Goal: Task Accomplishment & Management: Manage account settings

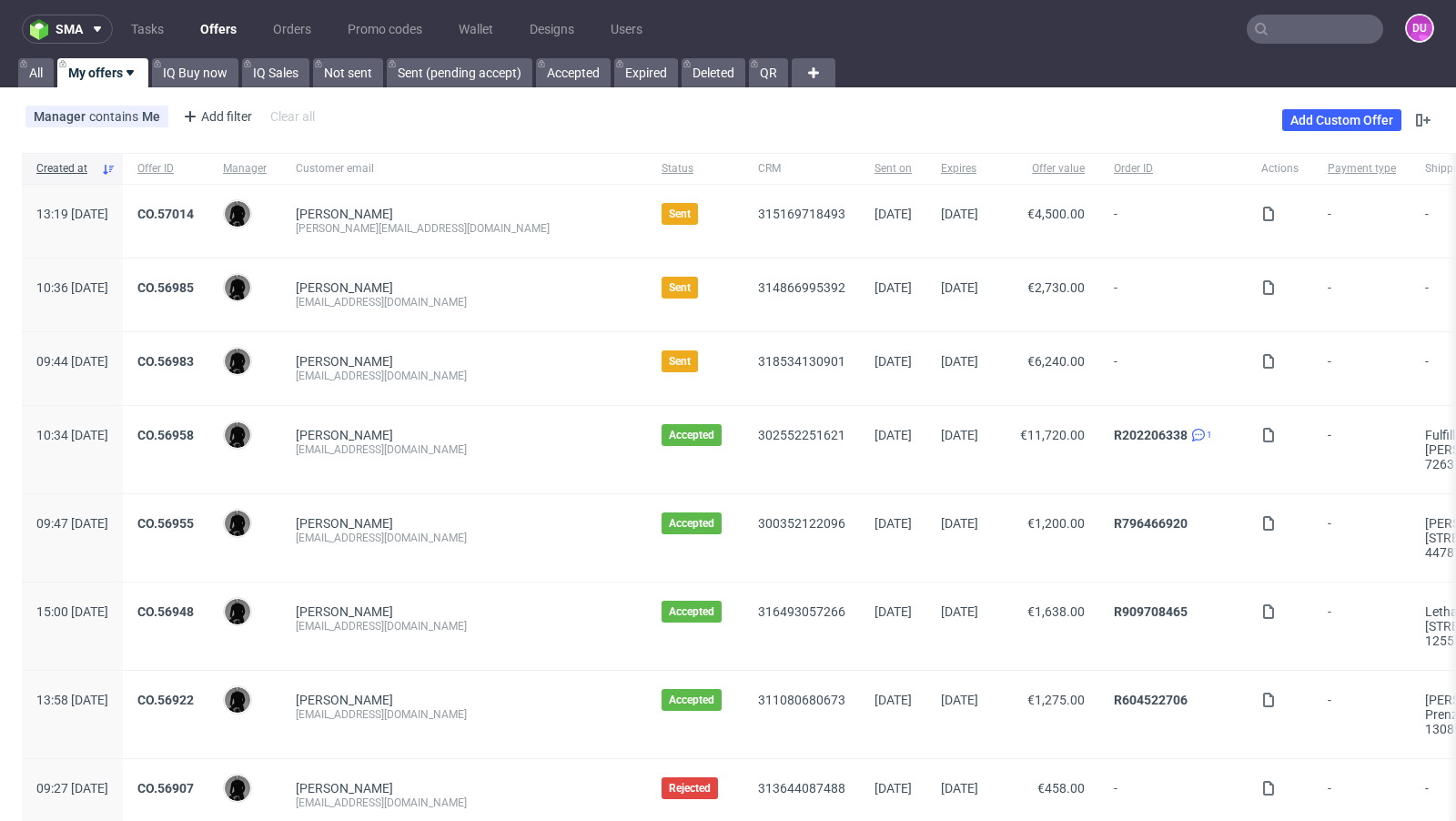
click at [743, 248] on div "315169718493" at bounding box center [801, 220] width 116 height 73
click at [535, 264] on div "[PERSON_NAME] [EMAIL_ADDRESS][DOMAIN_NAME]" at bounding box center [464, 294] width 366 height 73
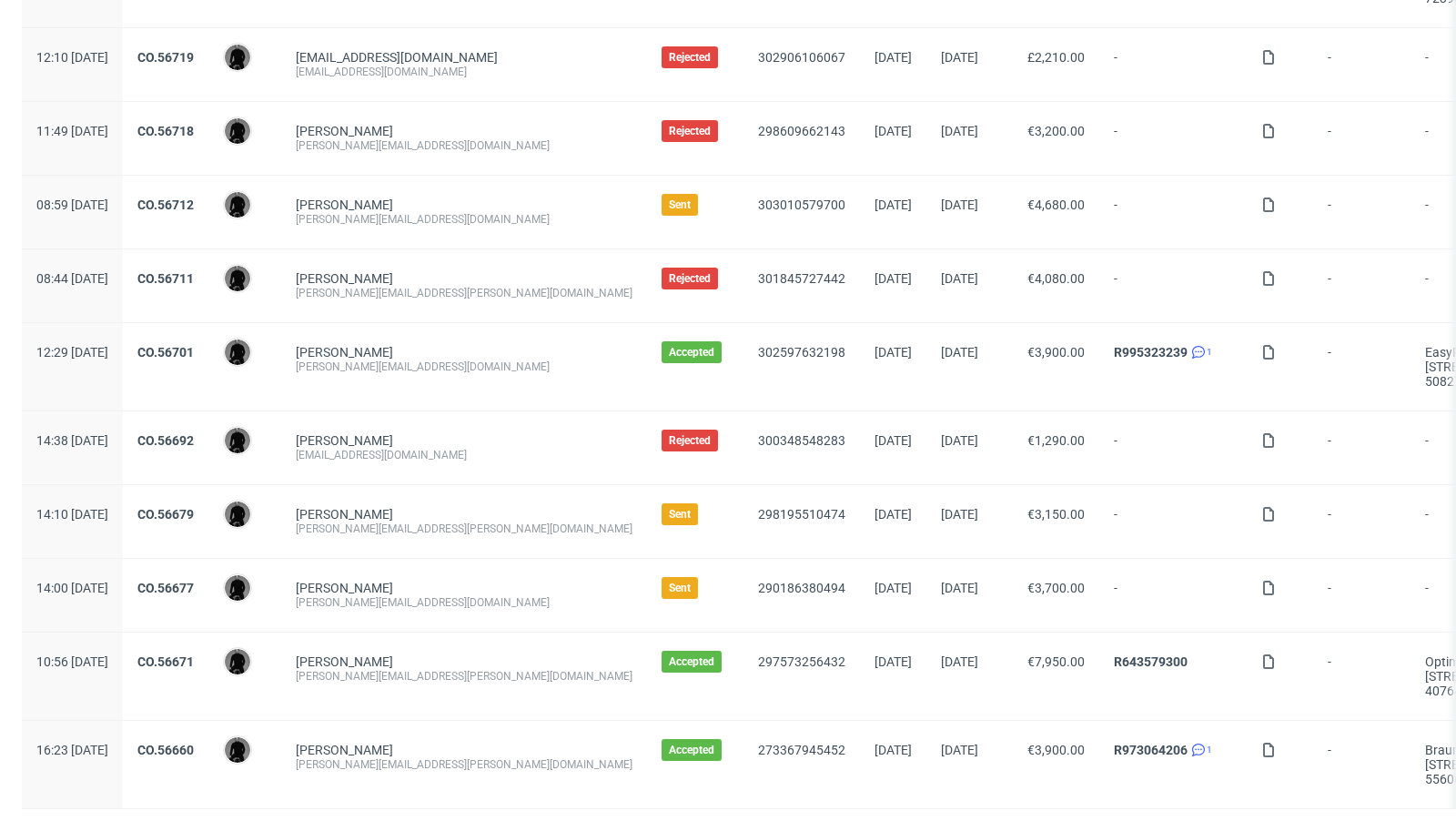
scroll to position [1883, 0]
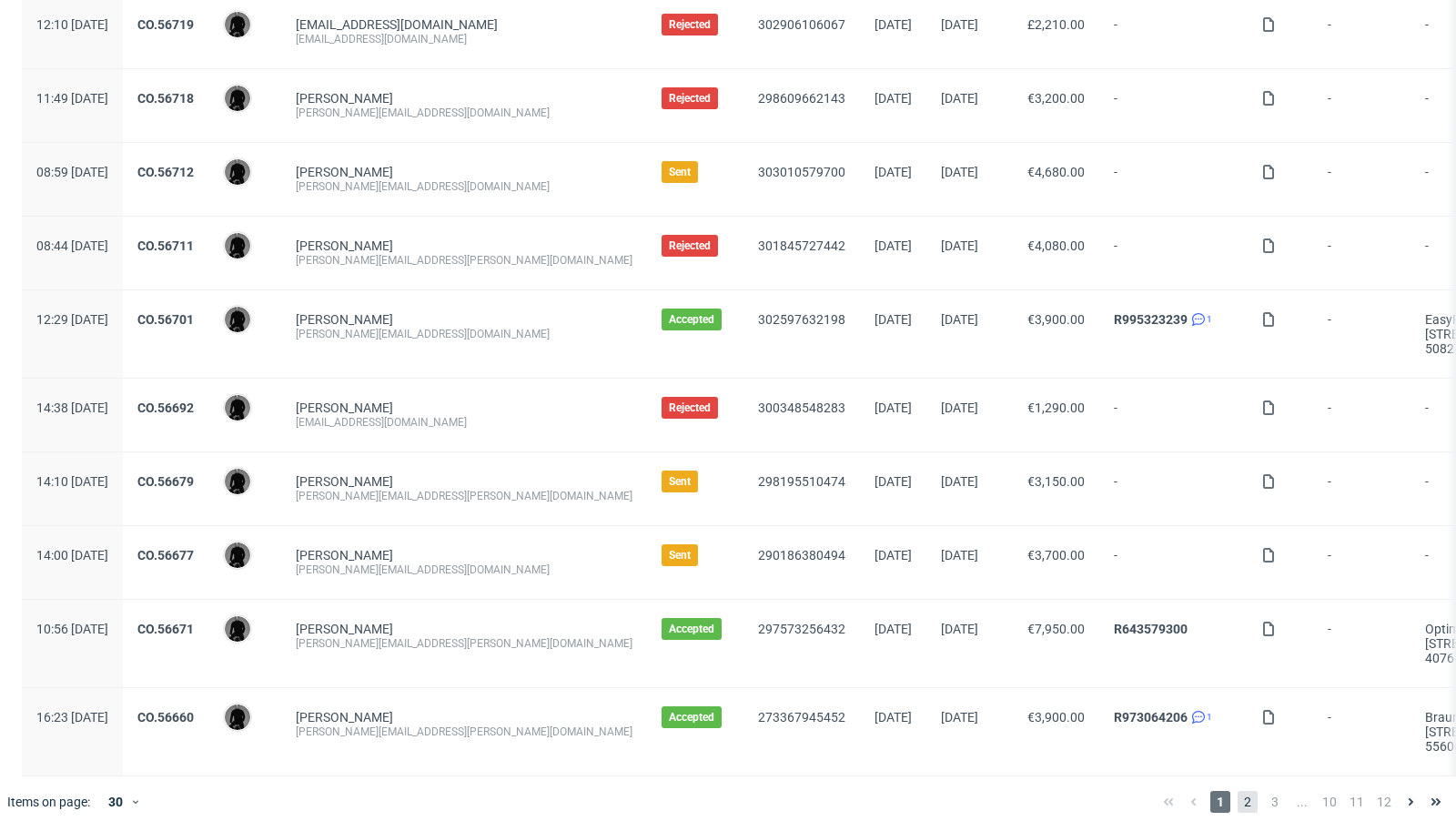
click at [1237, 791] on span "2" at bounding box center [1248, 803] width 20 height 22
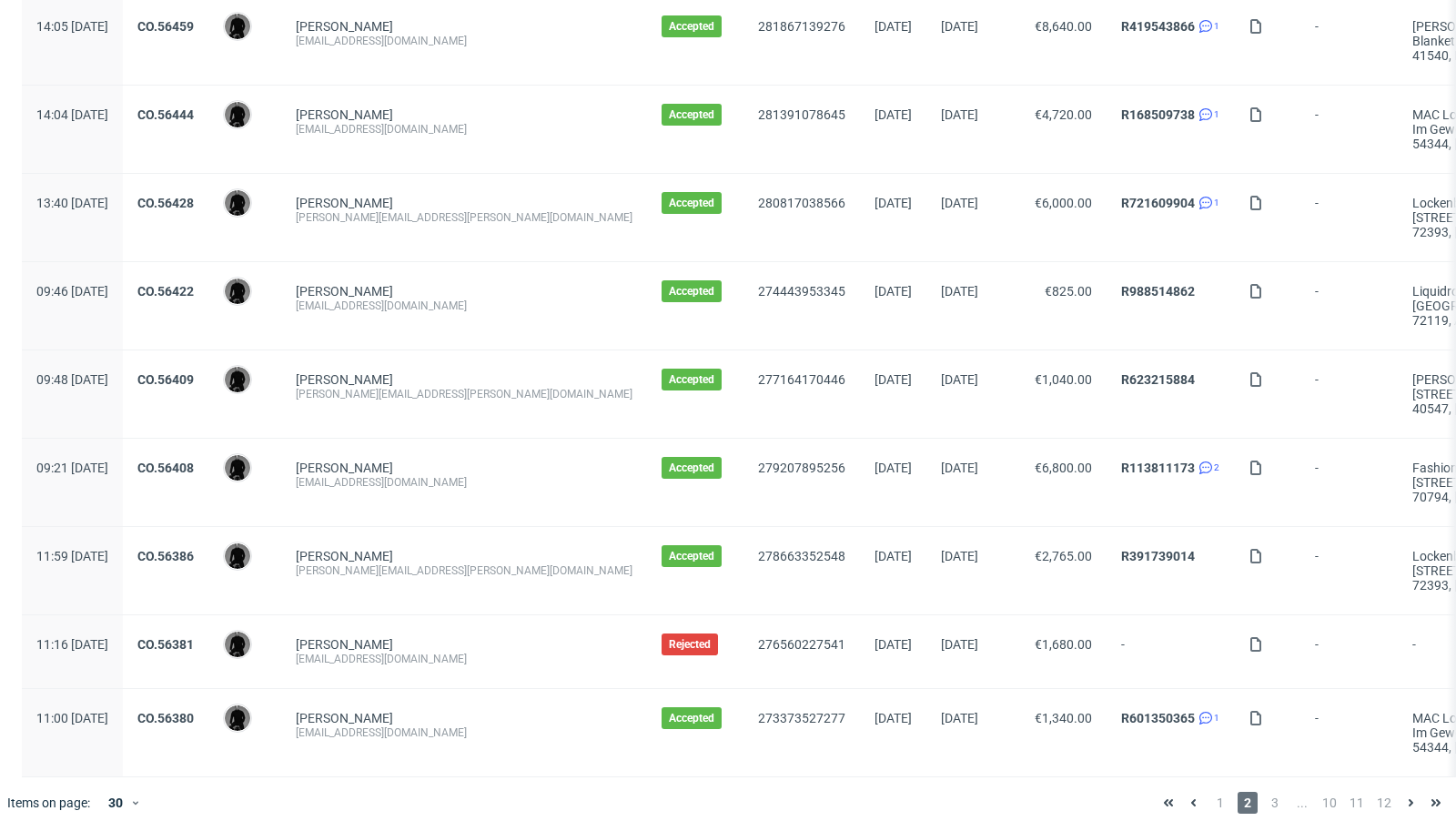
scroll to position [1956, 0]
click at [1265, 791] on span "3" at bounding box center [1275, 803] width 20 height 22
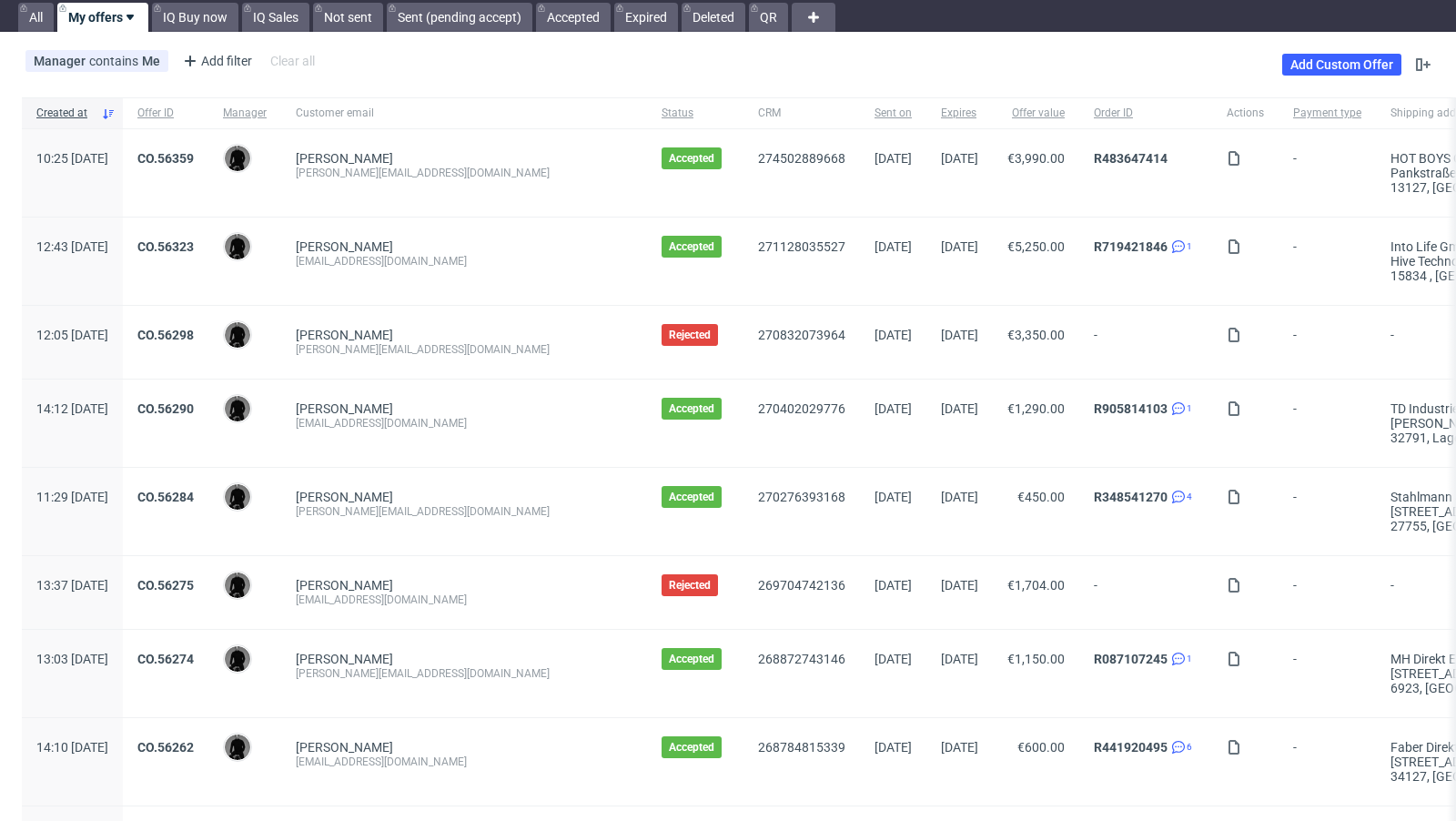
scroll to position [95, 0]
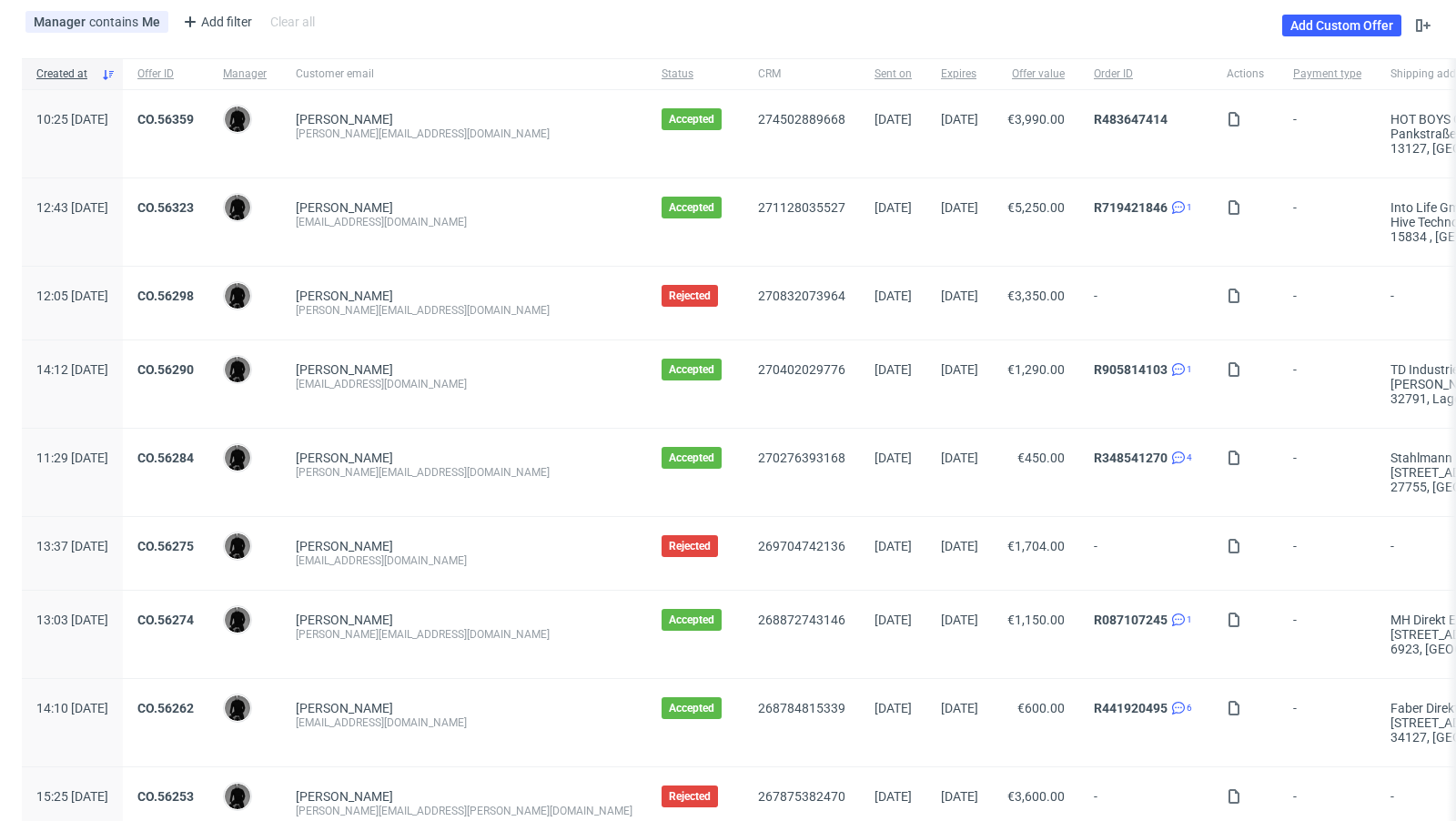
click at [425, 313] on div "marlou@anitahass.com" at bounding box center [464, 311] width 337 height 15
copy div "marlou@anitahass.com"
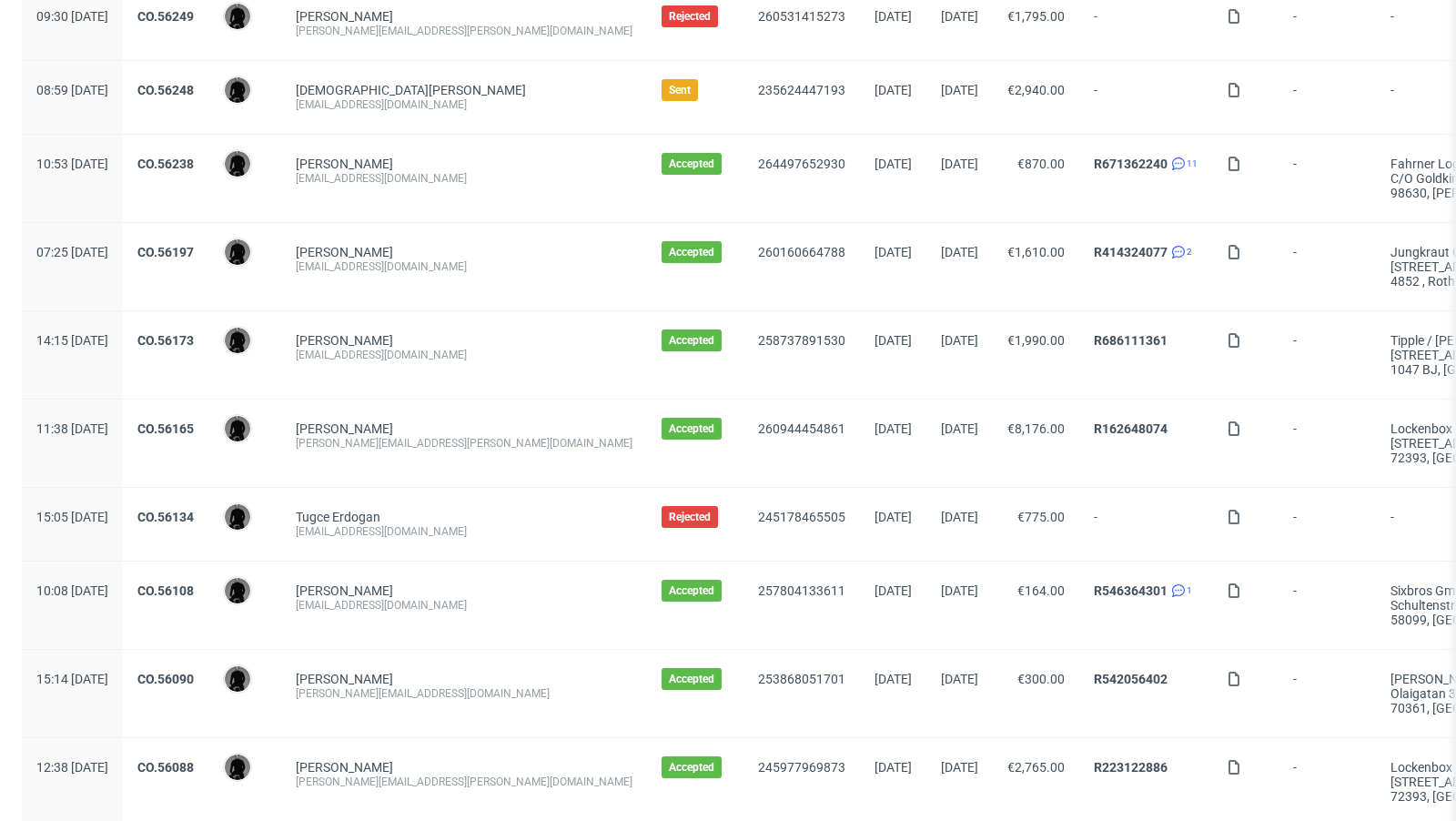
scroll to position [950, 0]
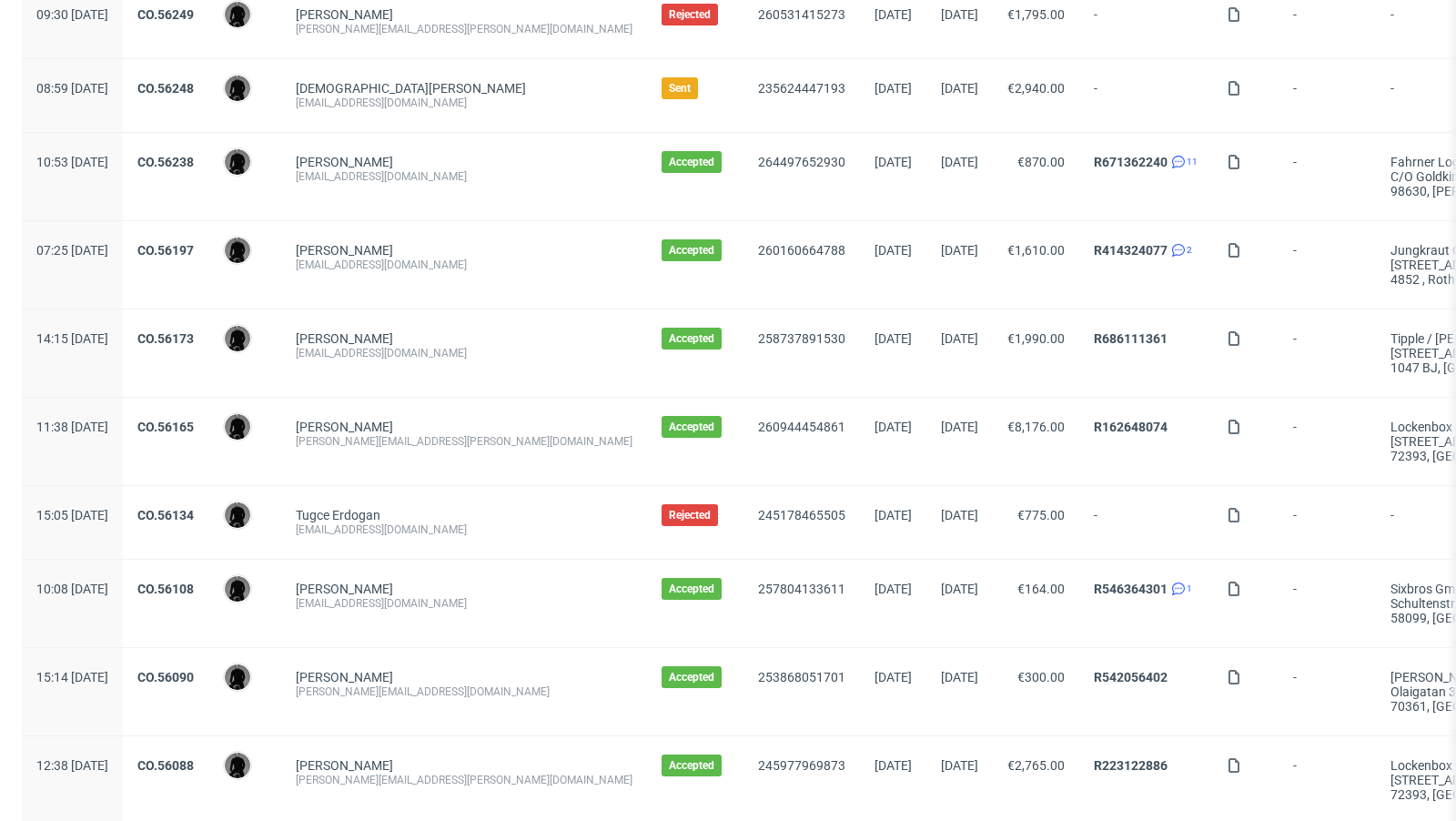
click at [389, 349] on div "eoin@heytipple.com" at bounding box center [464, 353] width 337 height 15
copy div "eoin@heytipple.com"
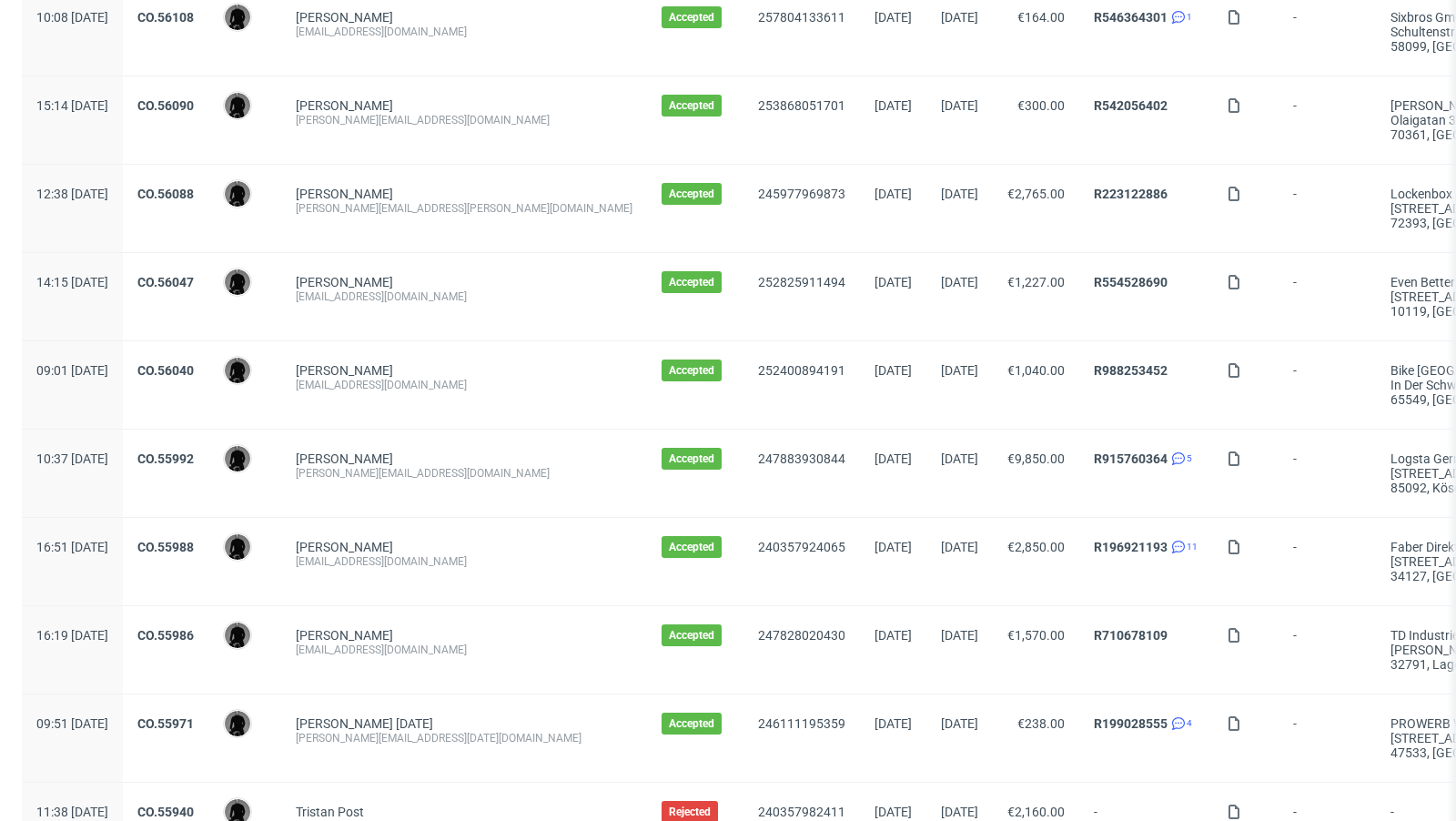
scroll to position [1526, 0]
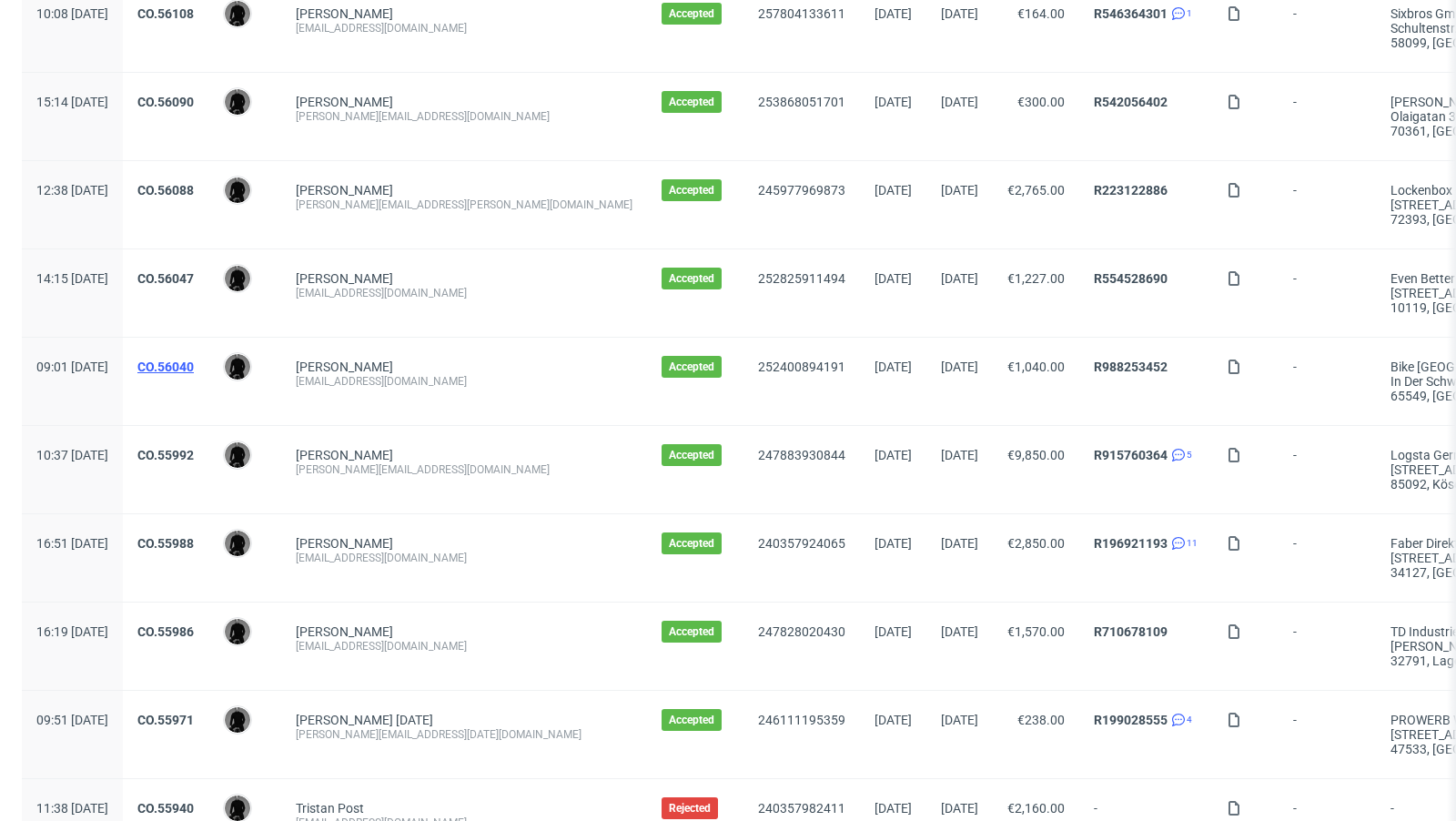
click at [194, 360] on link "CO.56040" at bounding box center [165, 367] width 56 height 15
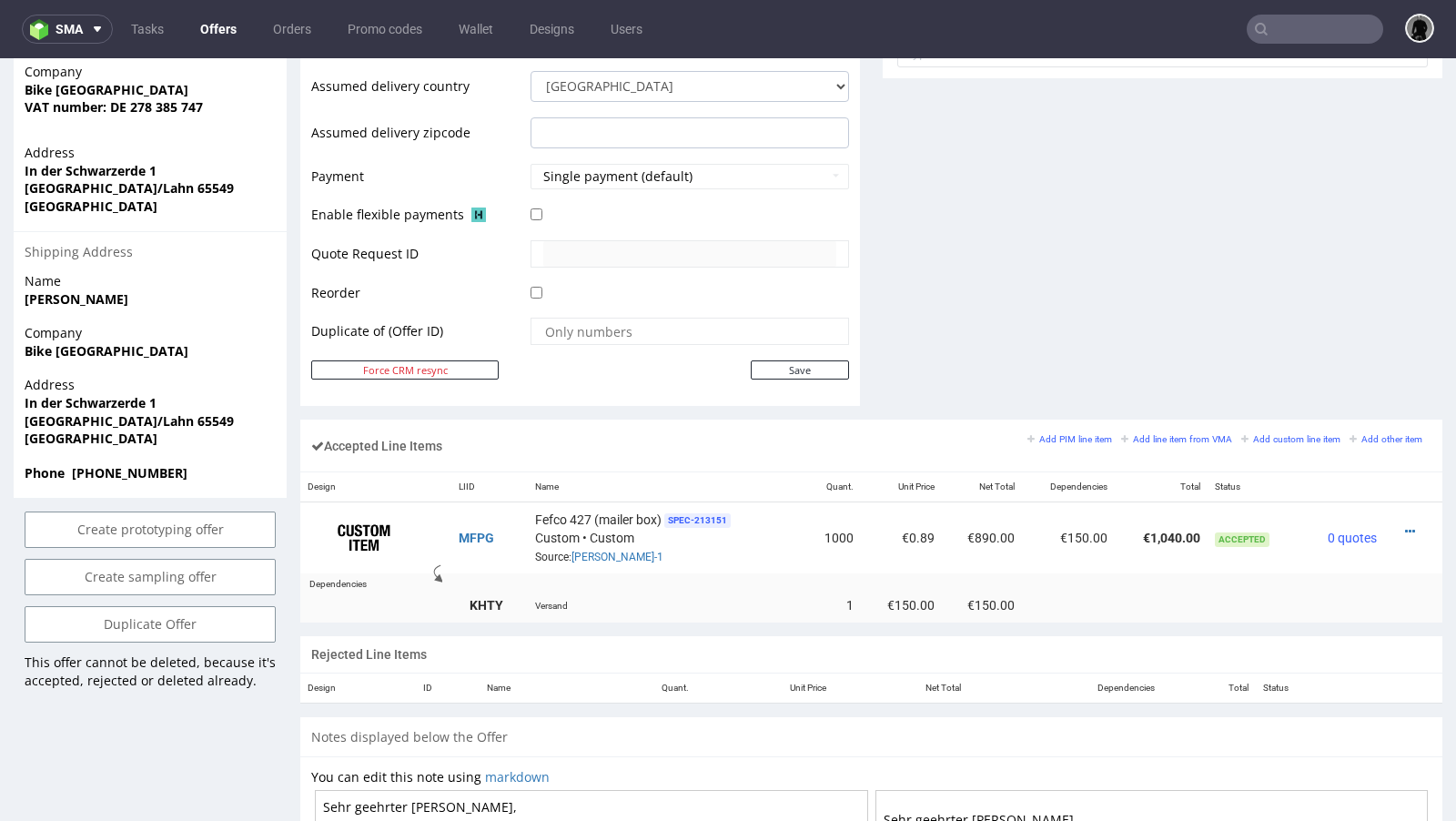
scroll to position [778, 0]
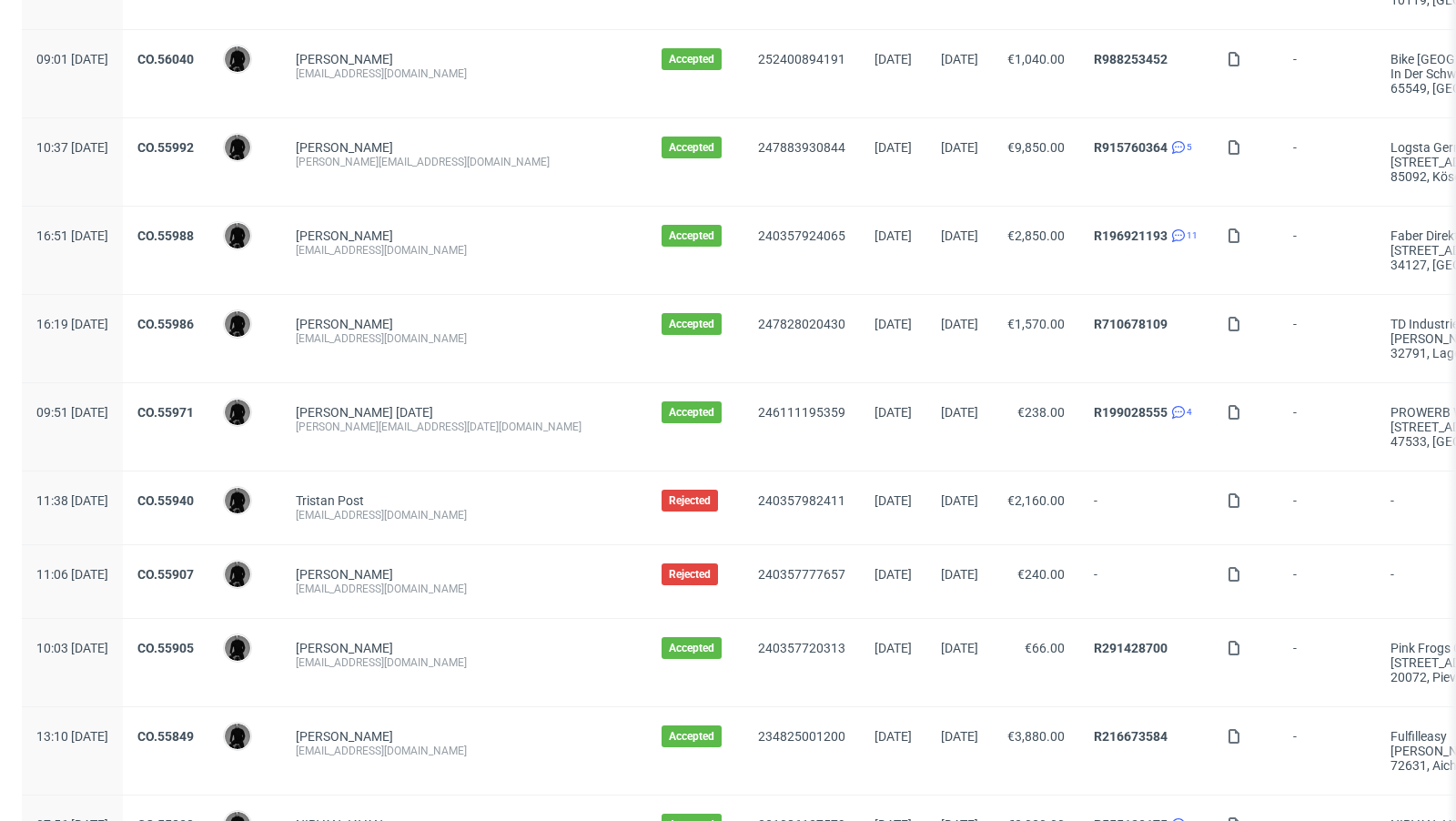
scroll to position [1941, 0]
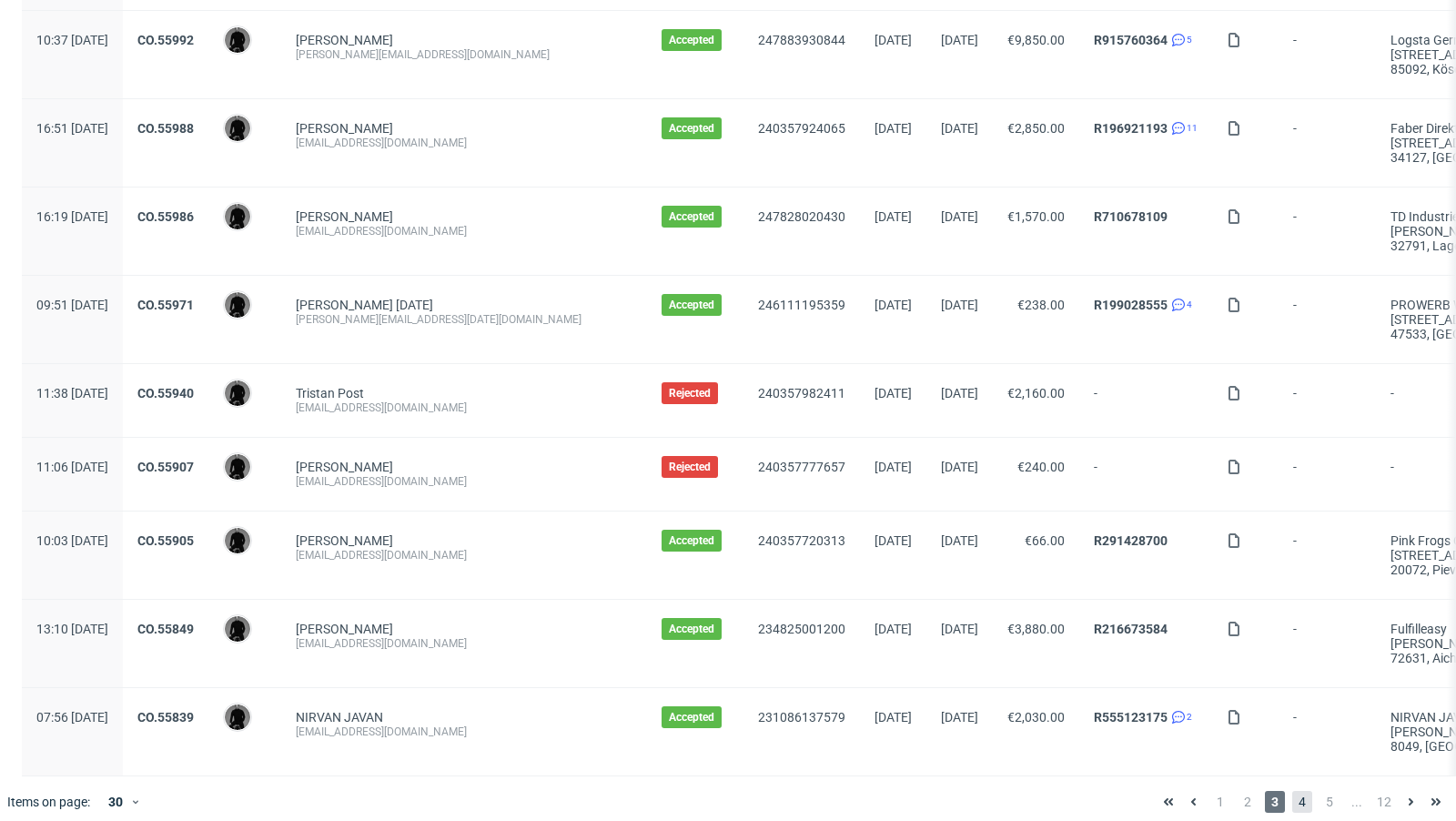
click at [1293, 793] on span "4" at bounding box center [1303, 803] width 20 height 22
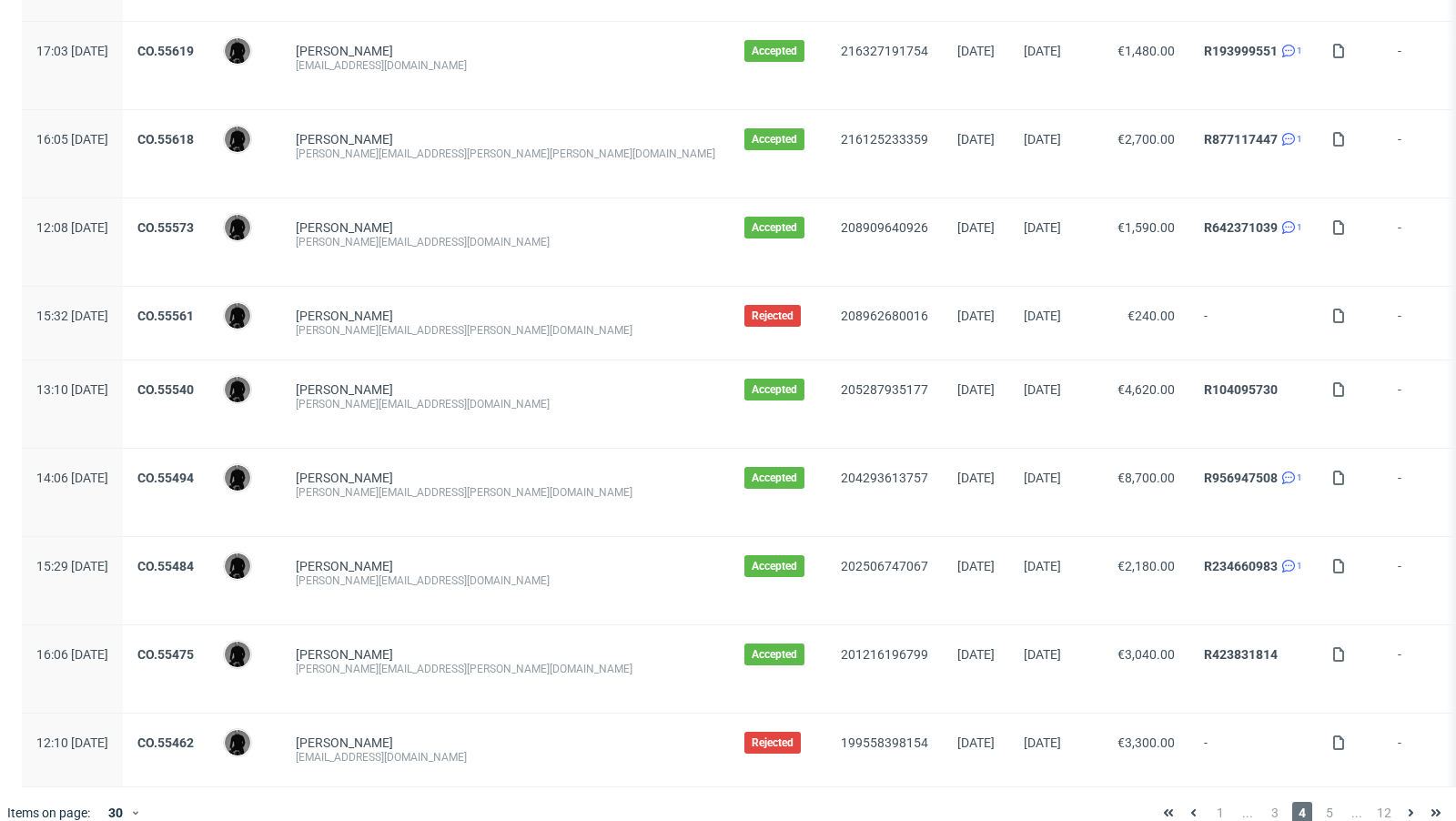
scroll to position [1985, 0]
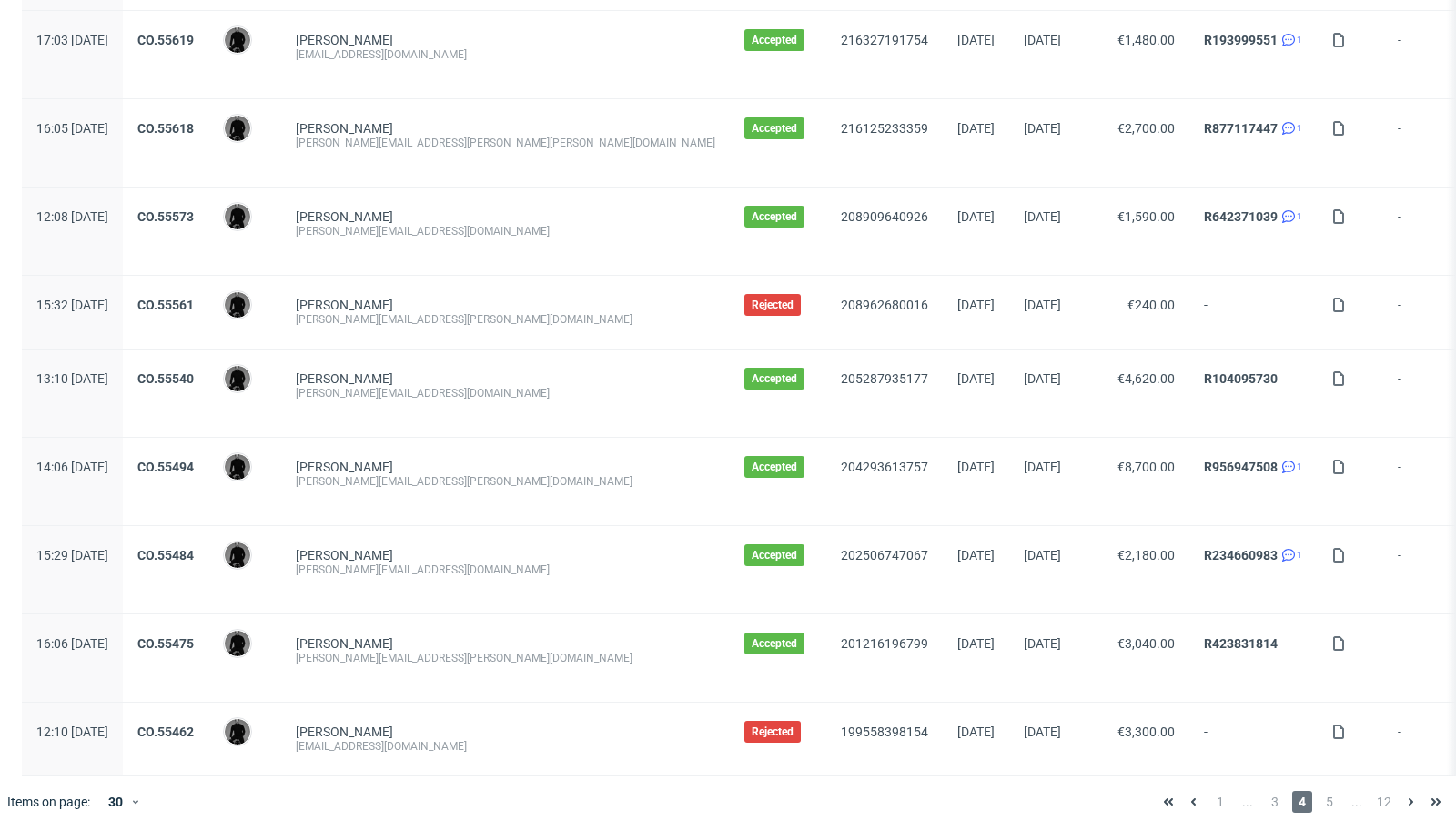
click at [417, 474] on div "p.otto@keller-gesundheitspflege.com" at bounding box center [505, 482] width 420 height 15
copy div "p.otto@keller-gesundheitspflege.com"
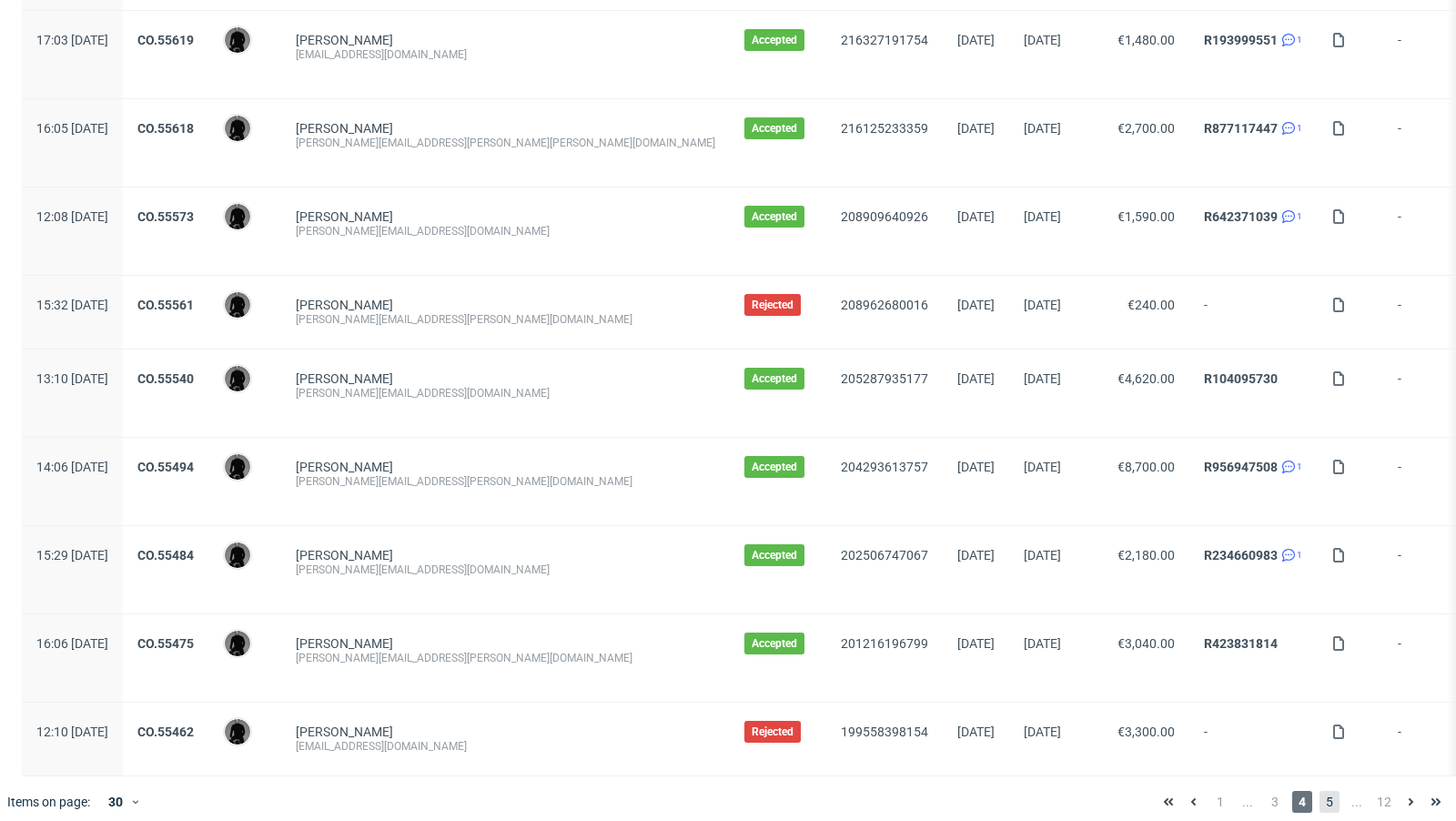
click at [1320, 791] on span "5" at bounding box center [1330, 803] width 20 height 22
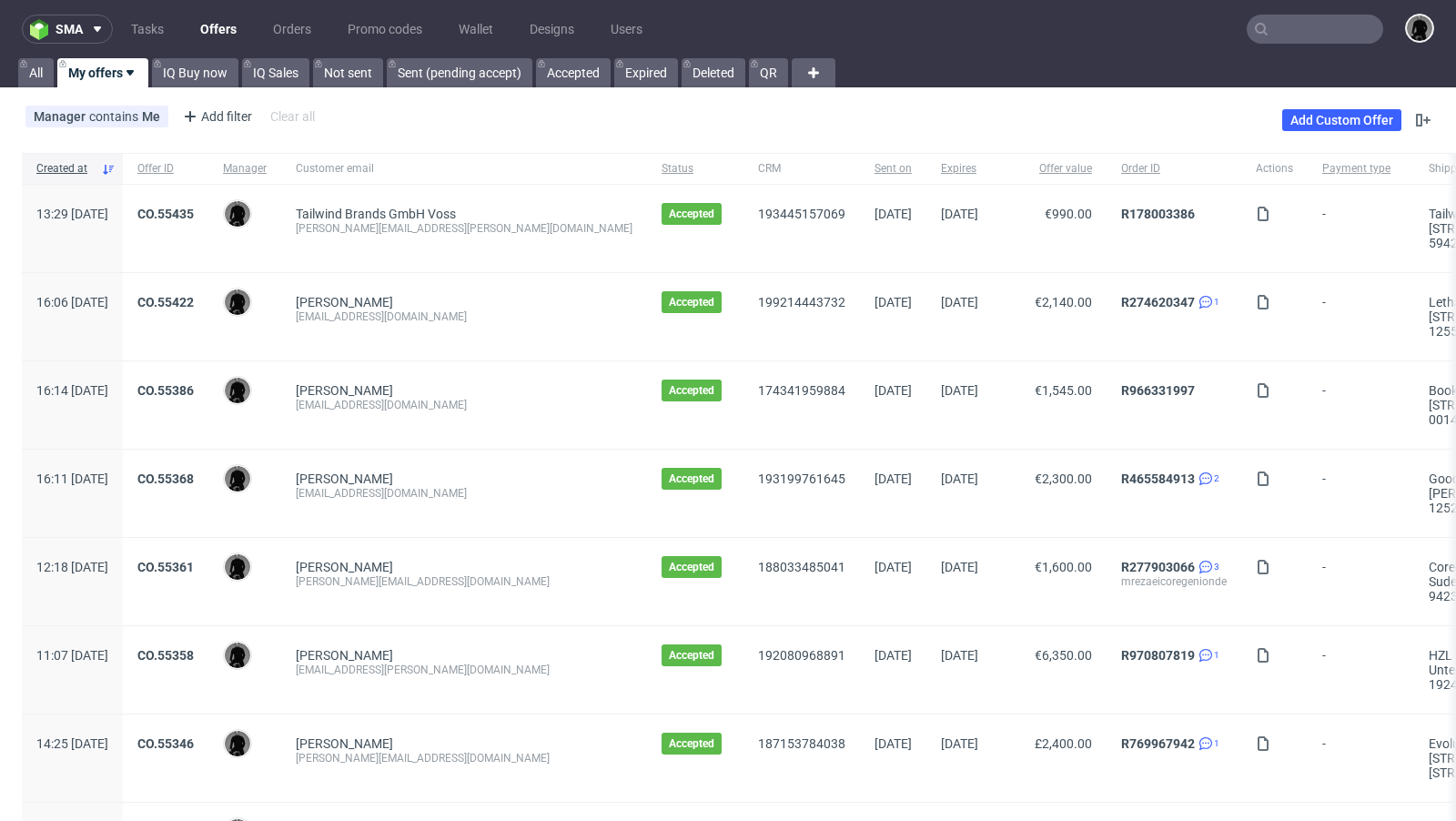
click at [224, 40] on link "Offers" at bounding box center [218, 30] width 58 height 30
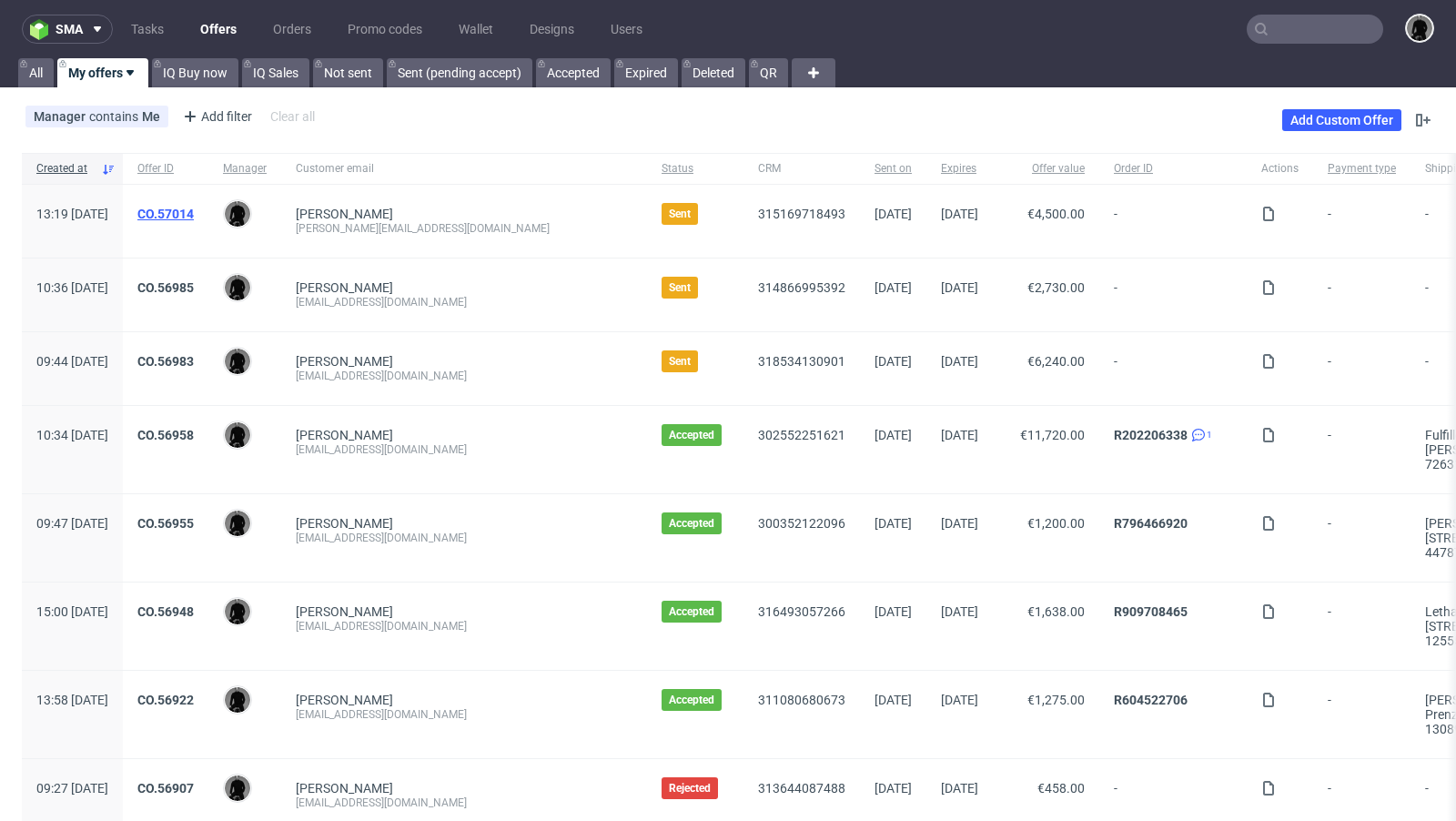
click at [194, 211] on link "CO.57014" at bounding box center [165, 214] width 56 height 15
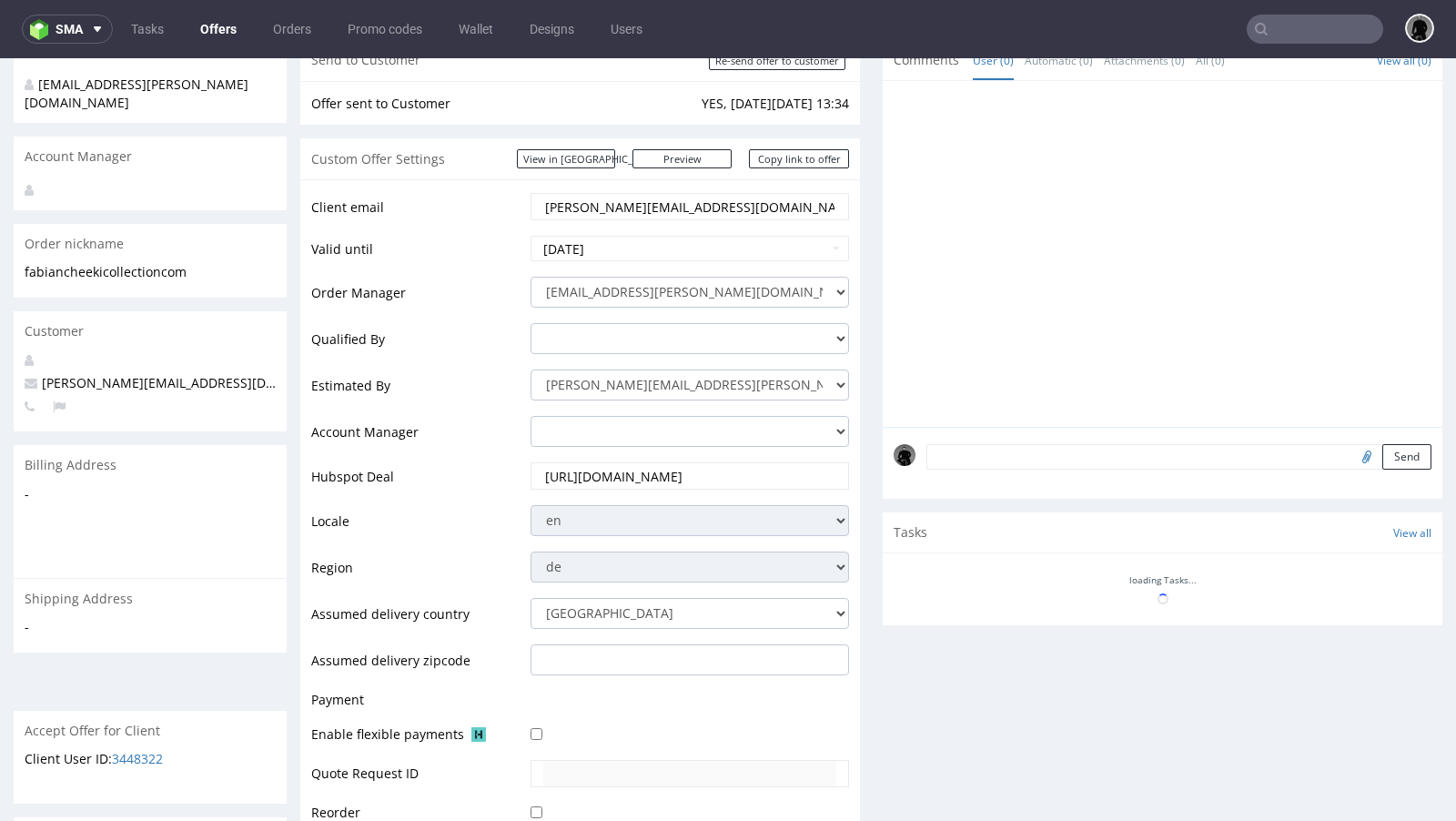
scroll to position [50, 0]
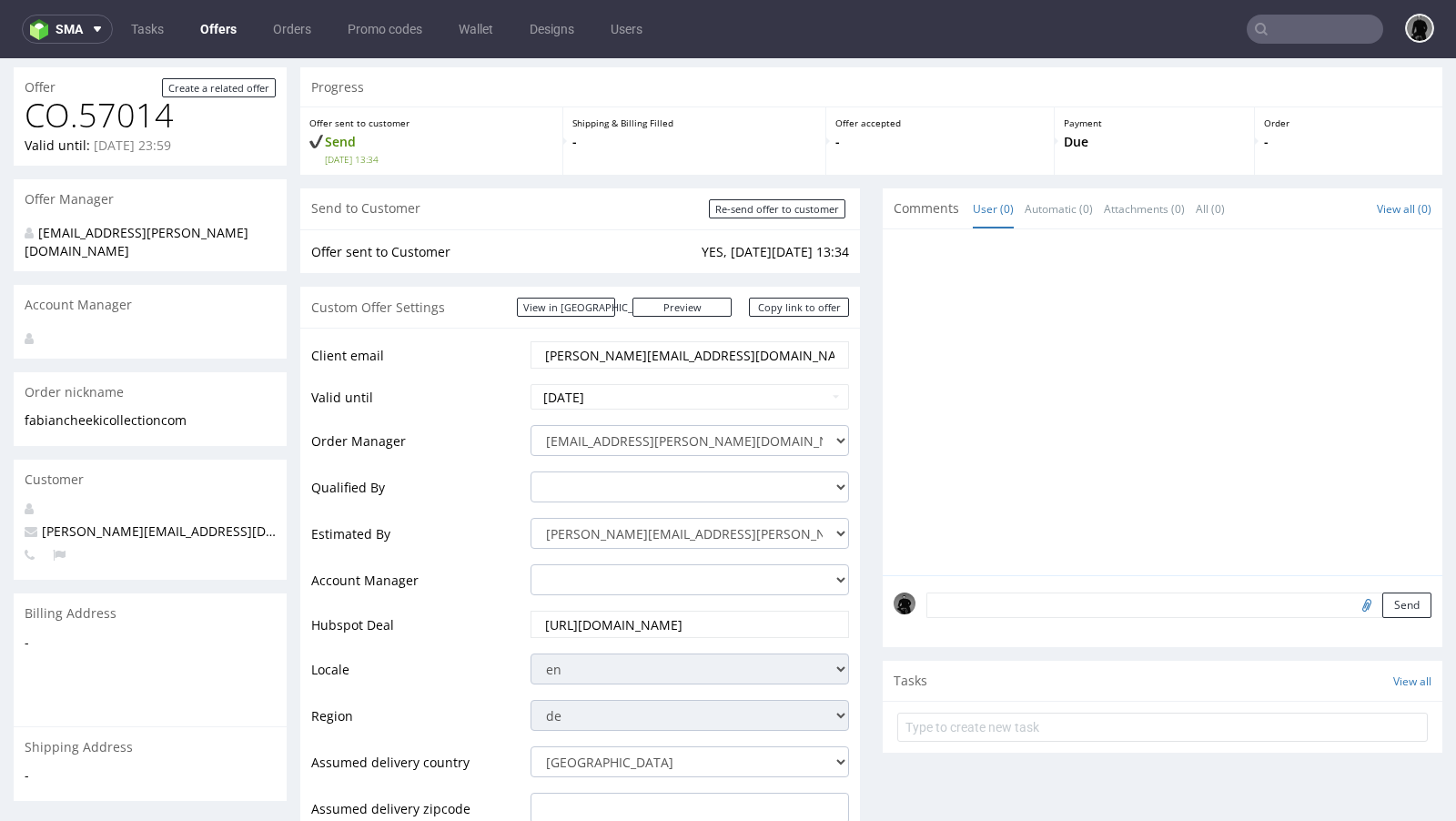
click at [1352, 605] on input "file" at bounding box center [1365, 605] width 26 height 24
type input "C:\fakepath\353x250x80-zew-1-uz (2).ai"
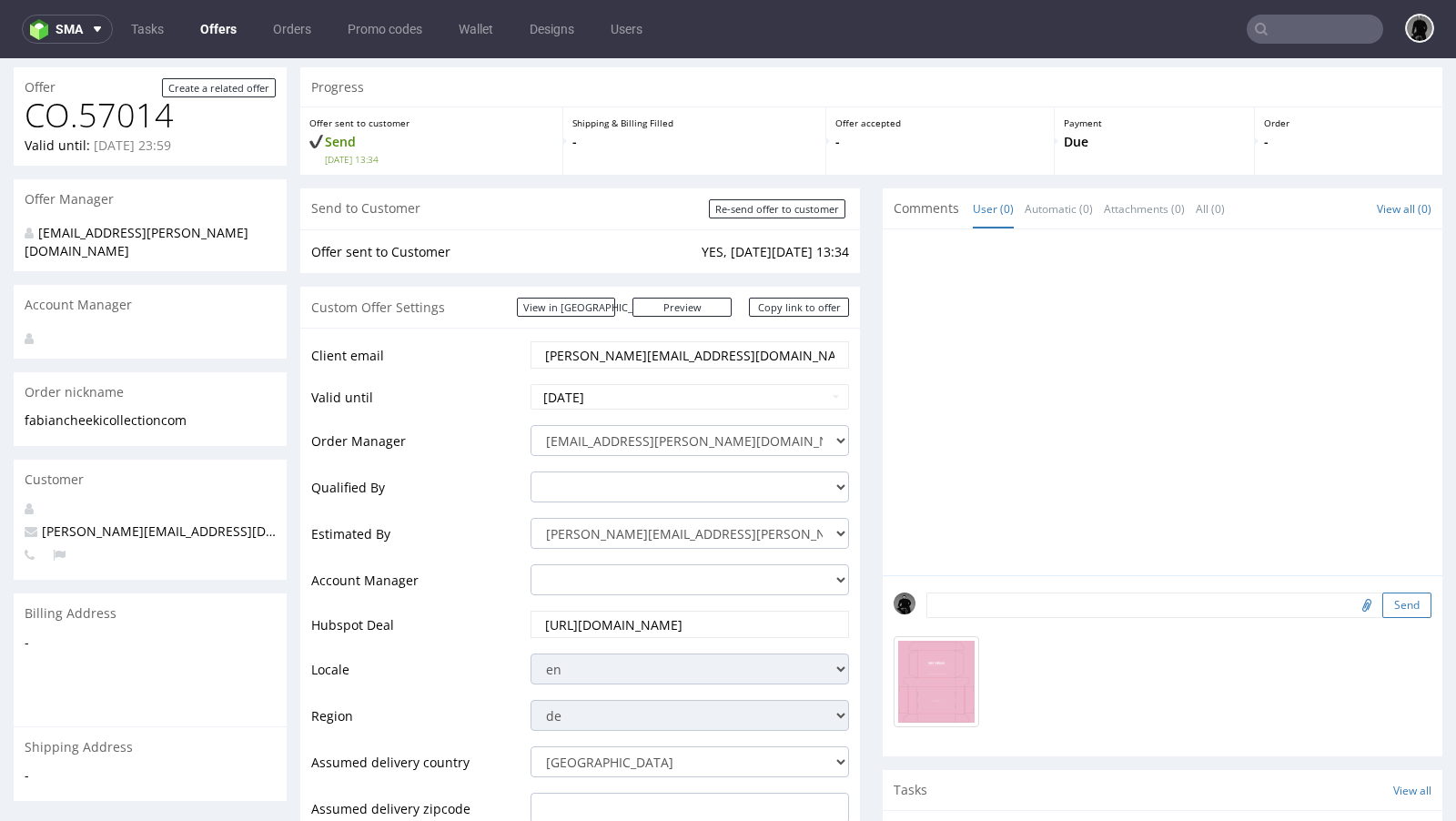
click at [1390, 608] on button "Send" at bounding box center [1406, 606] width 49 height 26
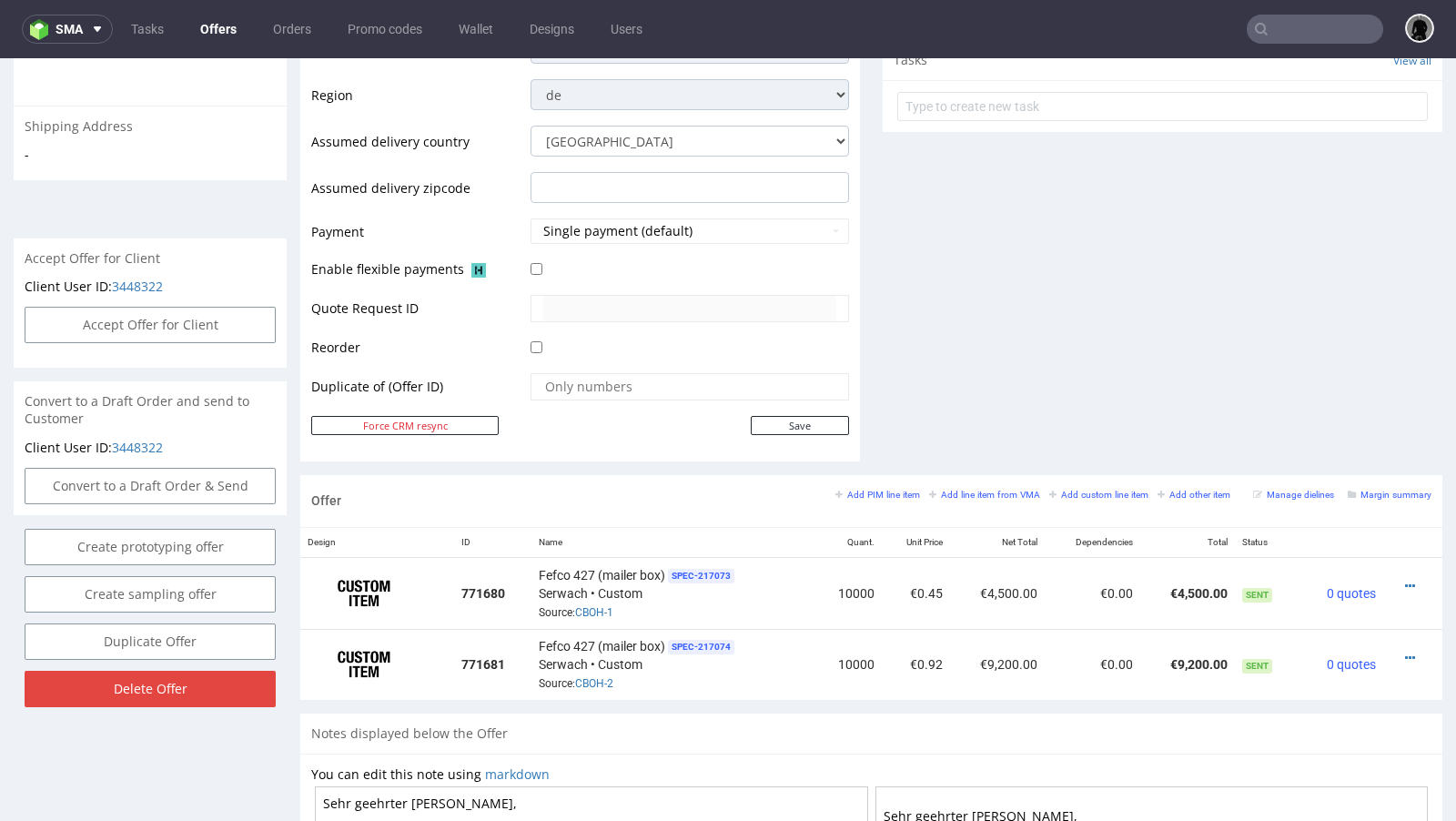
scroll to position [669, 0]
click at [593, 679] on link "CBOH-2" at bounding box center [594, 685] width 38 height 13
click at [627, 675] on div "Fefco 427 (mailer box) SPEC- 217074 Serwach • Custom Source: CBOH-2" at bounding box center [672, 666] width 268 height 56
drag, startPoint x: 627, startPoint y: 675, endPoint x: 572, endPoint y: 672, distance: 55.1
click at [572, 672] on div "Fefco 427 (mailer box) SPEC- 217074 Serwach • Custom Source: CBOH-2" at bounding box center [672, 666] width 268 height 56
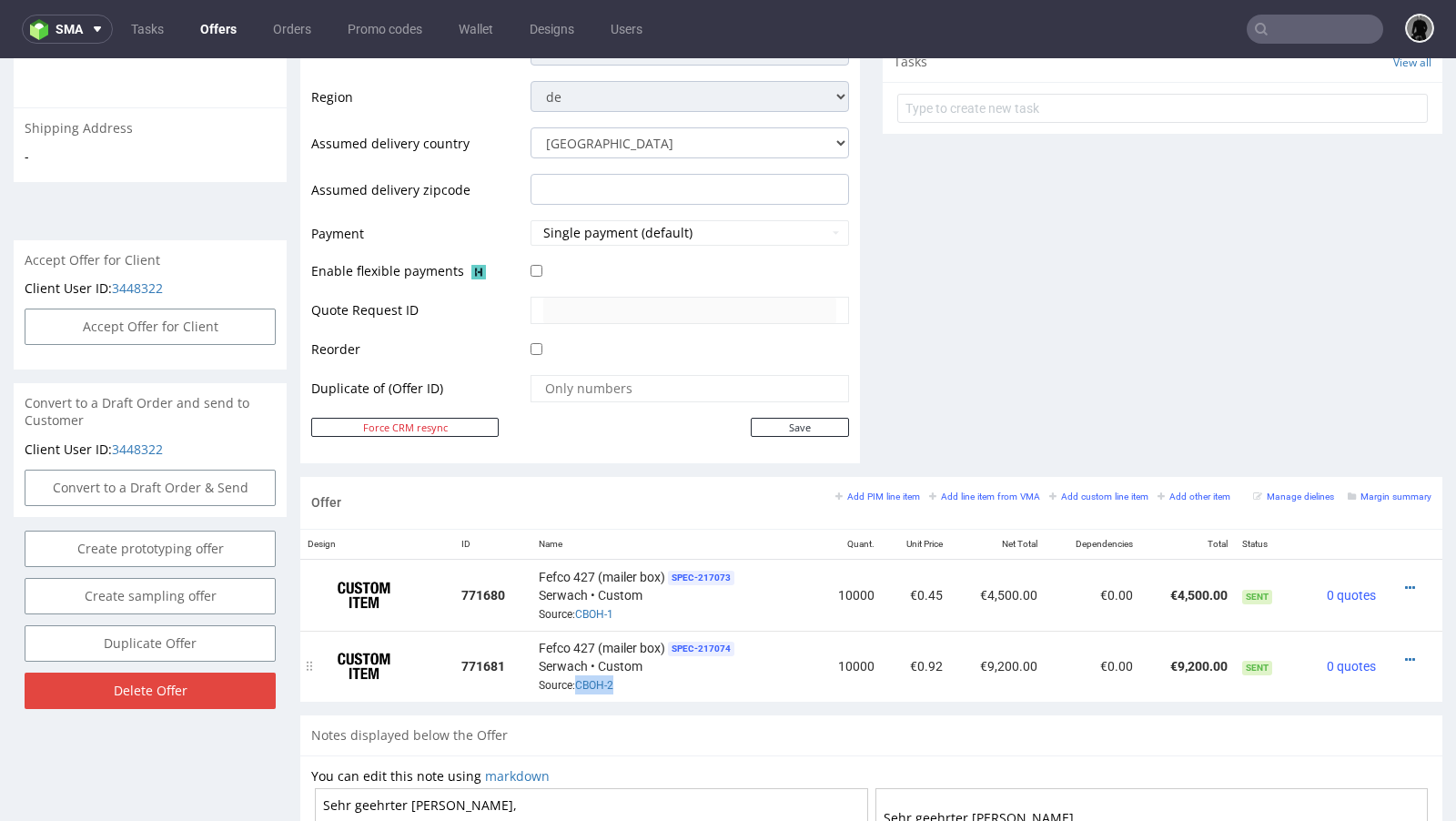
copy span "CBOH-2"
click at [1399, 651] on div at bounding box center [1407, 660] width 34 height 18
click at [1405, 654] on icon at bounding box center [1410, 660] width 10 height 13
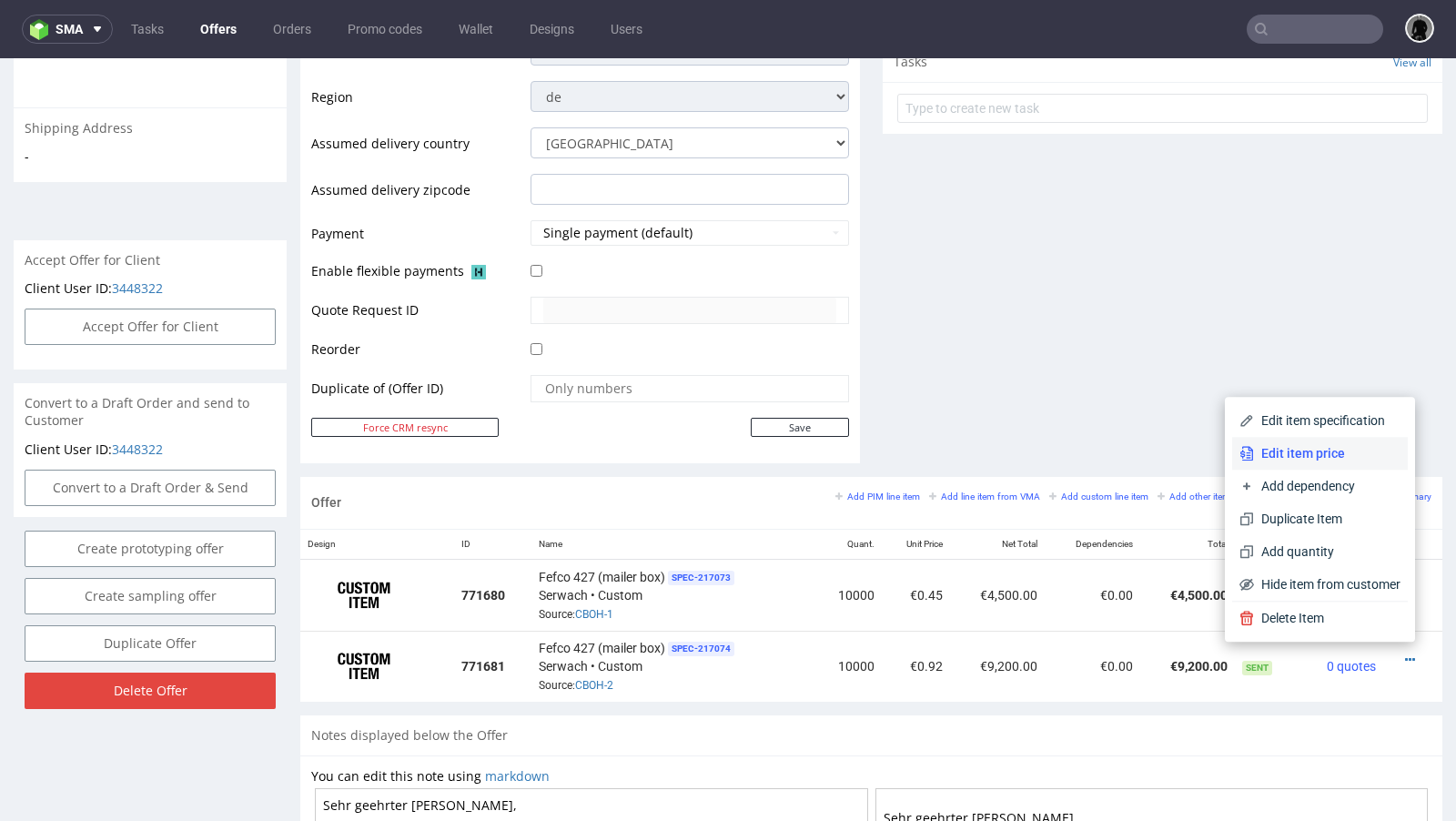
click at [1343, 458] on span "Edit item price" at bounding box center [1327, 454] width 147 height 18
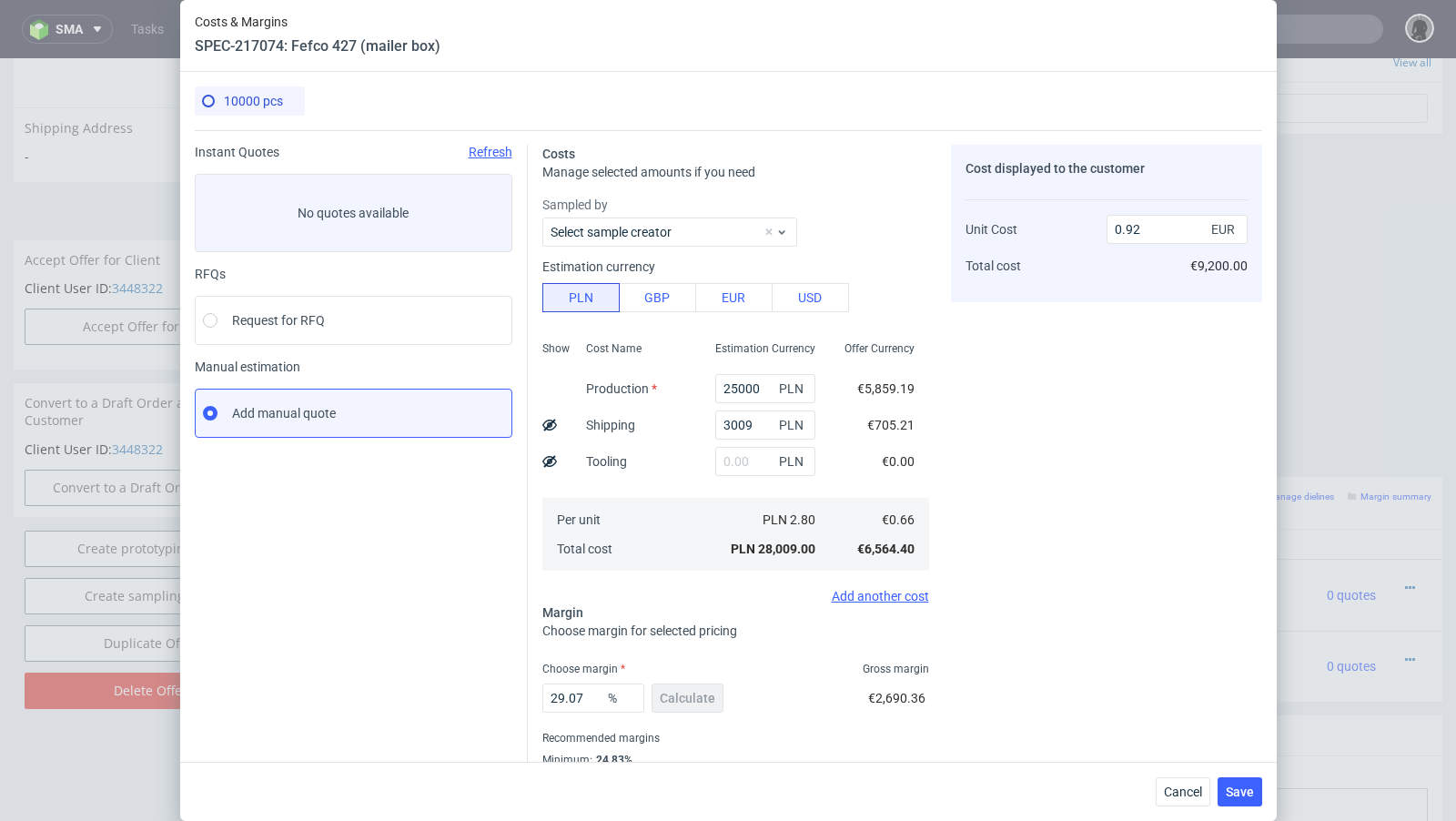
scroll to position [62, 0]
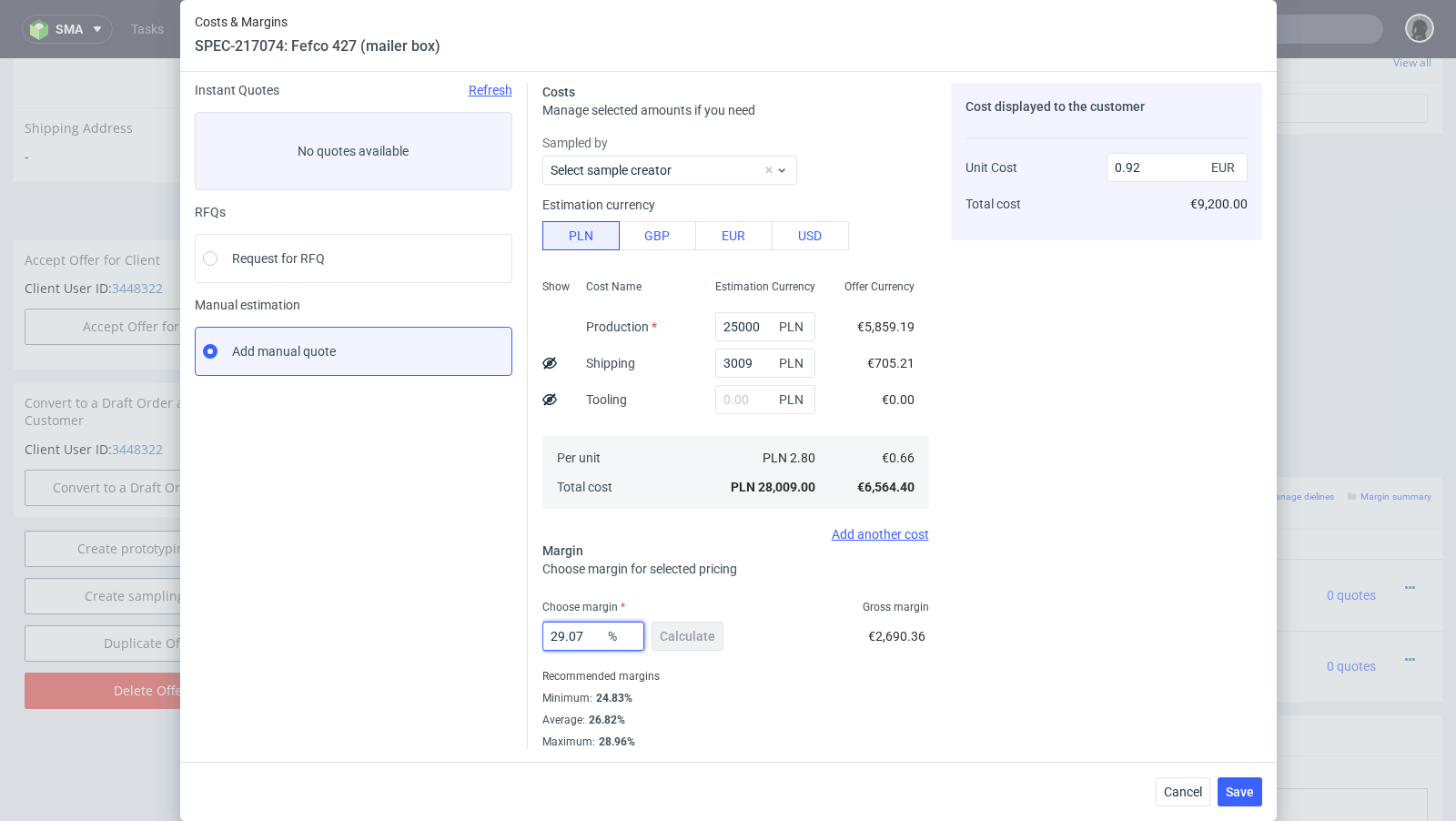
drag, startPoint x: 590, startPoint y: 638, endPoint x: 560, endPoint y: 635, distance: 30.1
click at [560, 635] on input "29.07" at bounding box center [593, 637] width 102 height 30
type input "27"
type input "0.9"
click at [1069, 594] on div "Cost displayed to the customer Unit Cost Total cost 0.9 EUR €9,000.00" at bounding box center [1107, 416] width 312 height 666
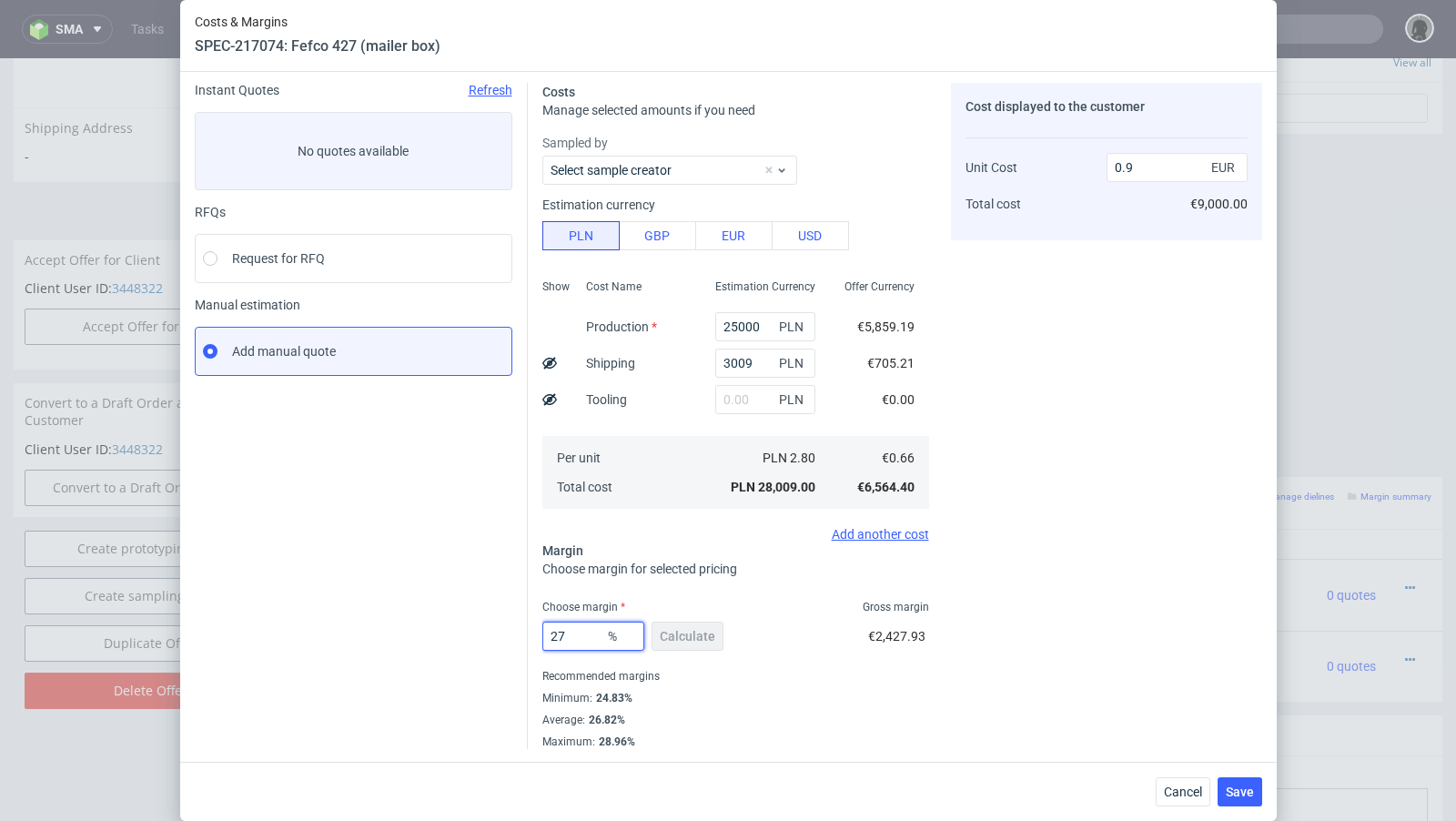
click at [574, 635] on input "27" at bounding box center [593, 637] width 102 height 30
type input "26"
type input "0.89"
type input "26"
click at [1150, 552] on div "Cost displayed to the customer Unit Cost Total cost 0.89 EUR €8,900.00" at bounding box center [1107, 416] width 312 height 666
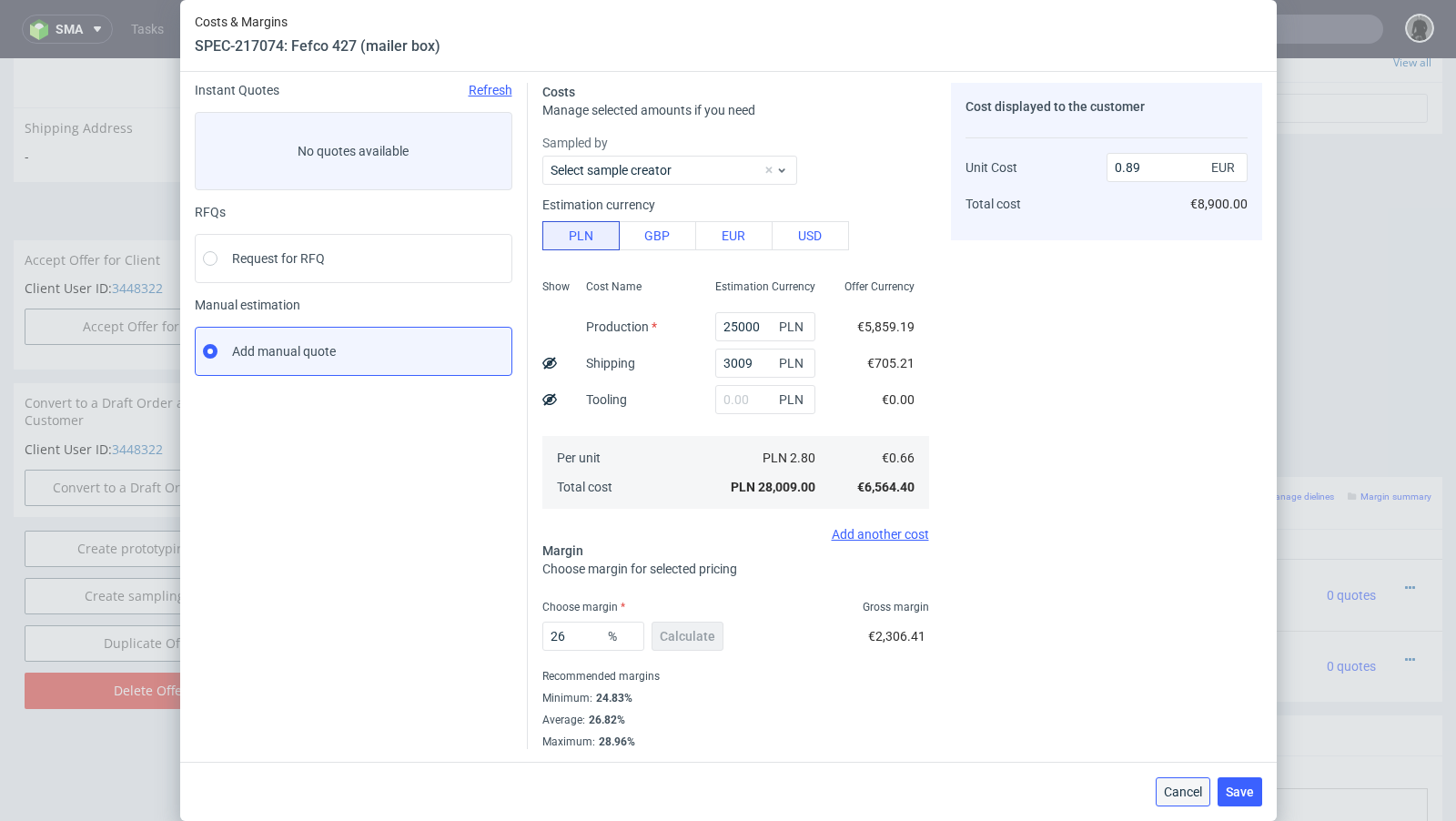
click at [1184, 792] on span "Cancel" at bounding box center [1182, 792] width 38 height 13
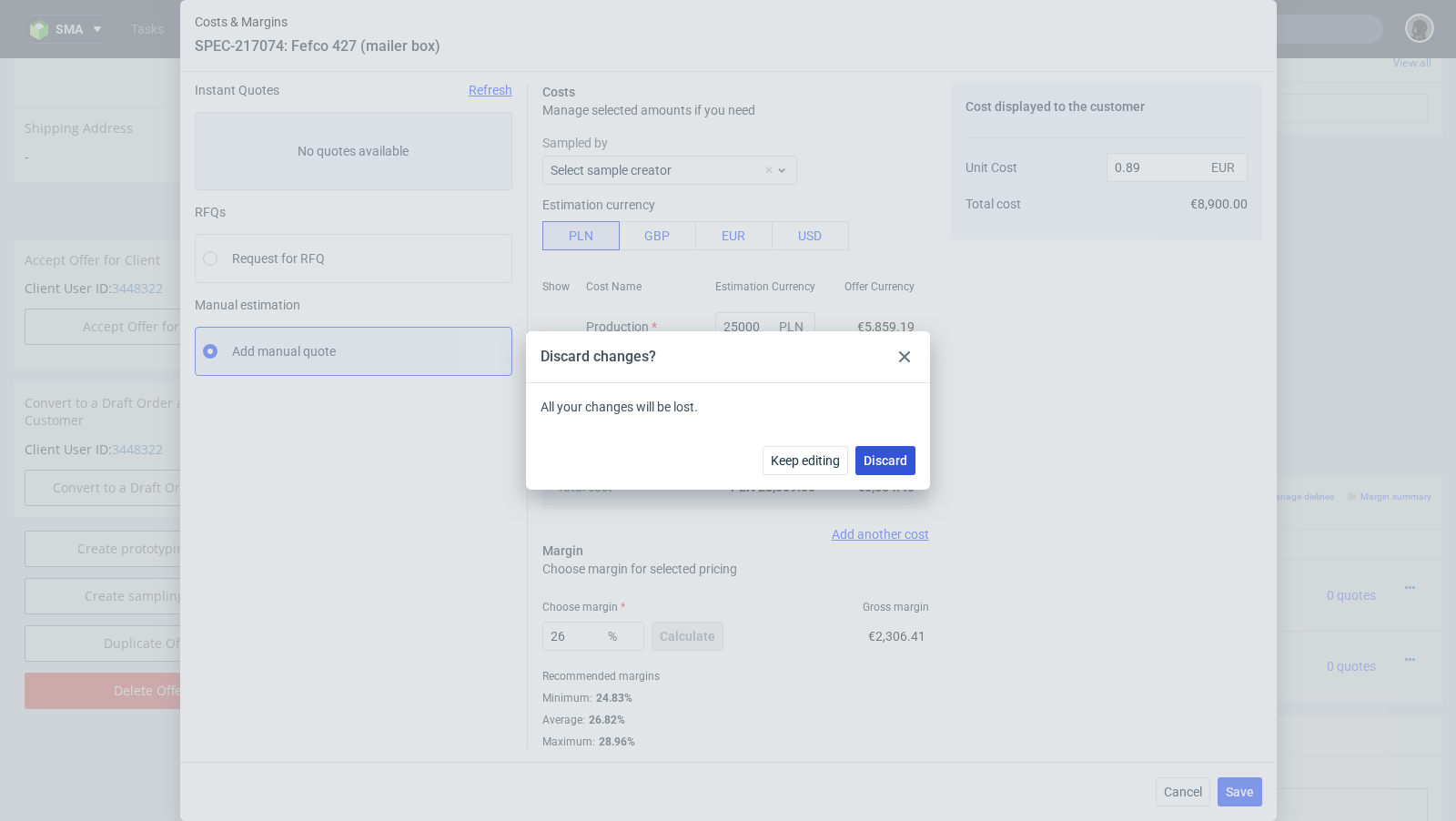
click at [906, 461] on span "Discard" at bounding box center [885, 461] width 43 height 13
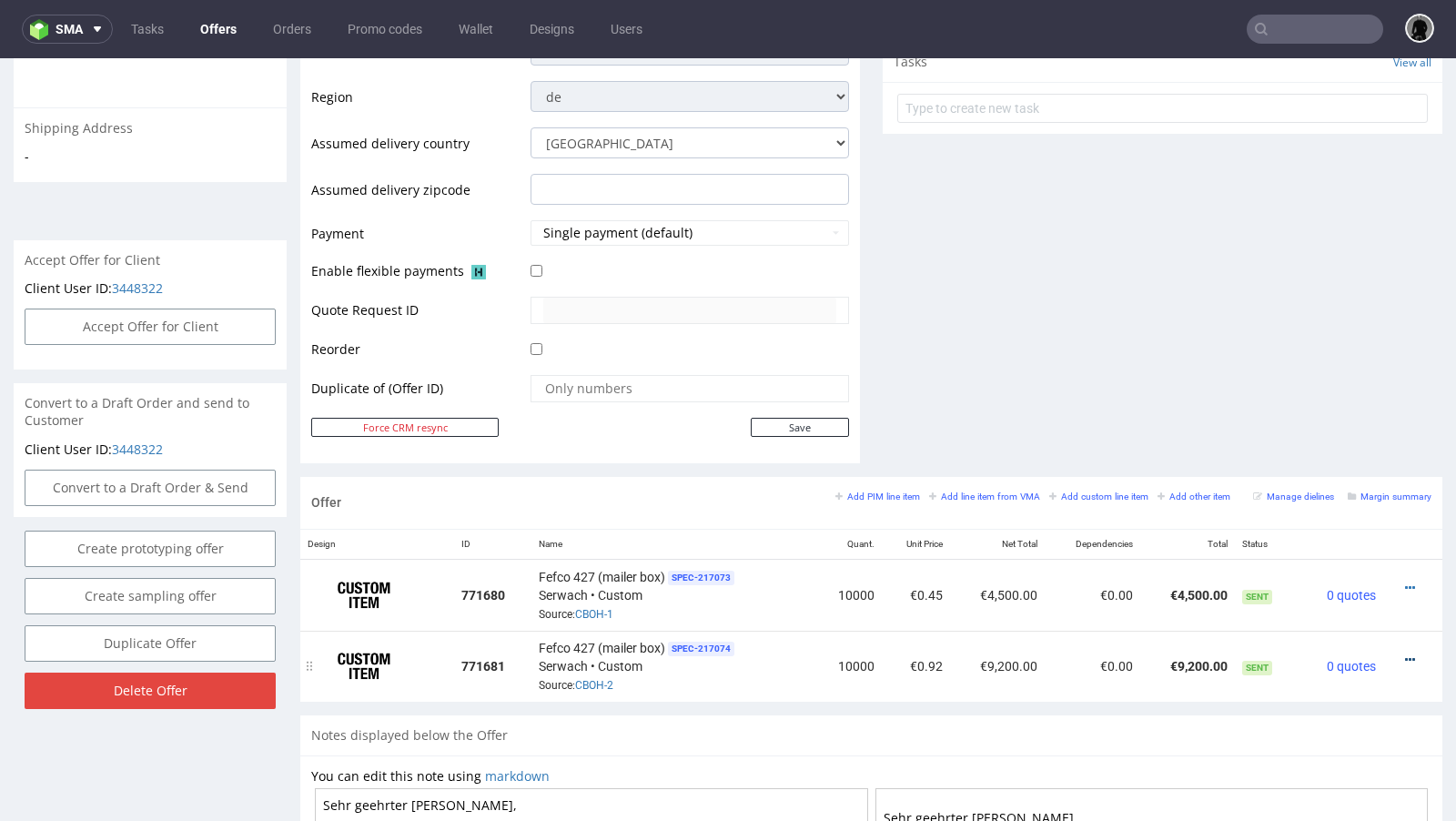
click at [1405, 655] on icon at bounding box center [1410, 660] width 10 height 13
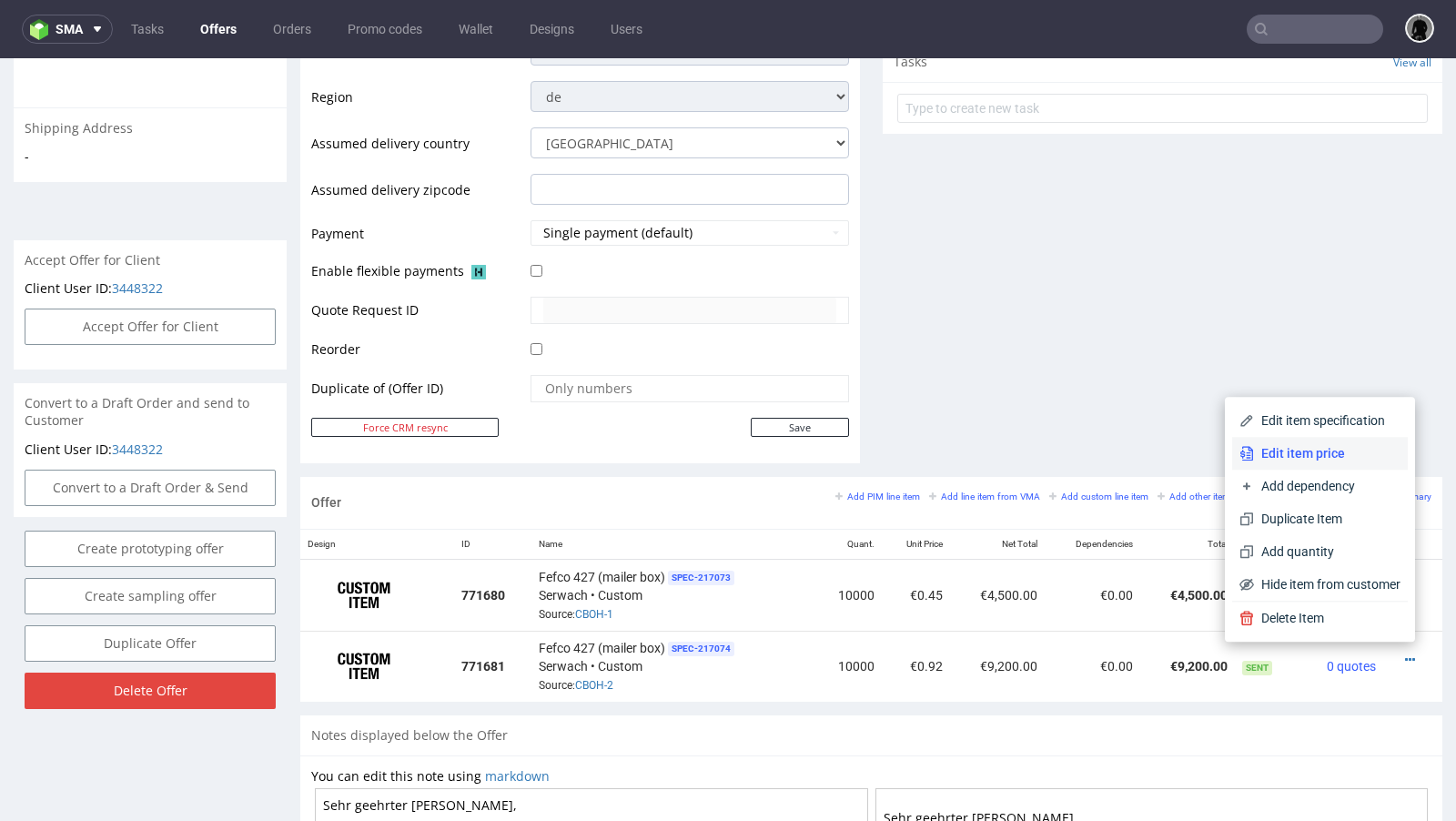
click at [1314, 458] on span "Edit item price" at bounding box center [1327, 454] width 147 height 18
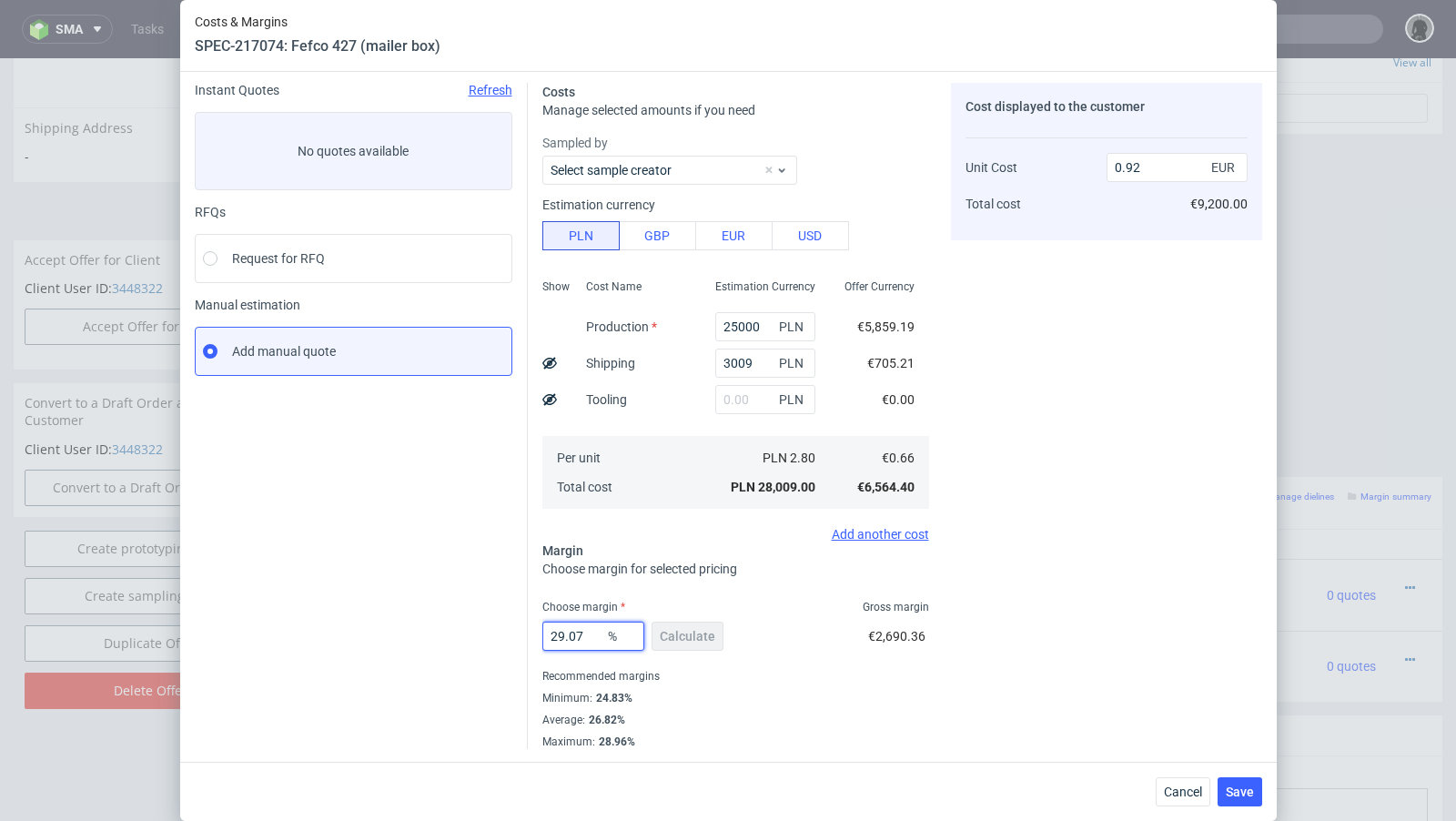
drag, startPoint x: 586, startPoint y: 634, endPoint x: 559, endPoint y: 632, distance: 27.1
click at [559, 632] on input "29.07" at bounding box center [593, 637] width 102 height 30
type input "27"
type input "0.9"
type input "26"
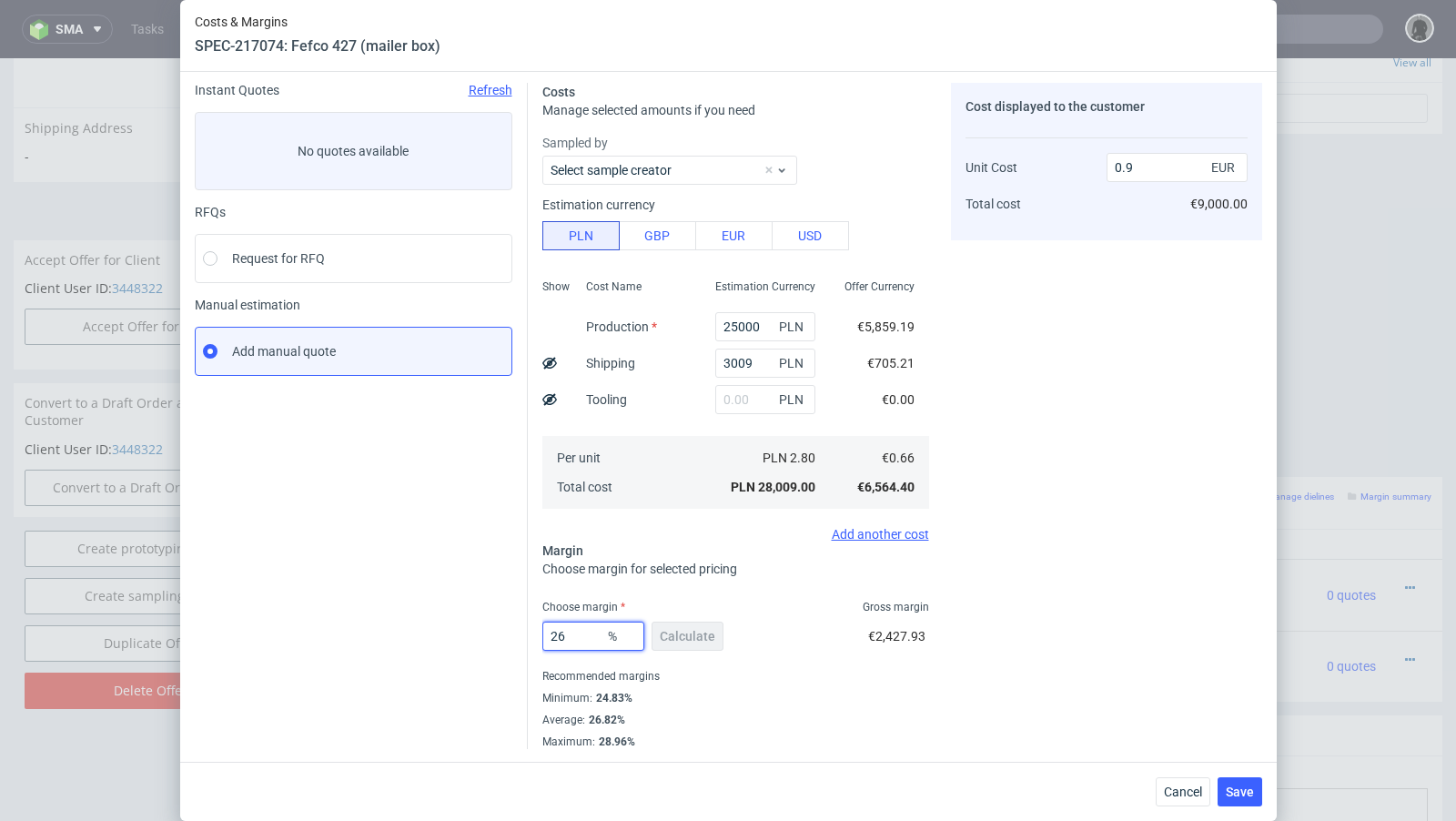
type input "0.89"
type input "25"
type input "0.87"
type input "25"
click at [1192, 792] on span "Cancel" at bounding box center [1182, 792] width 38 height 13
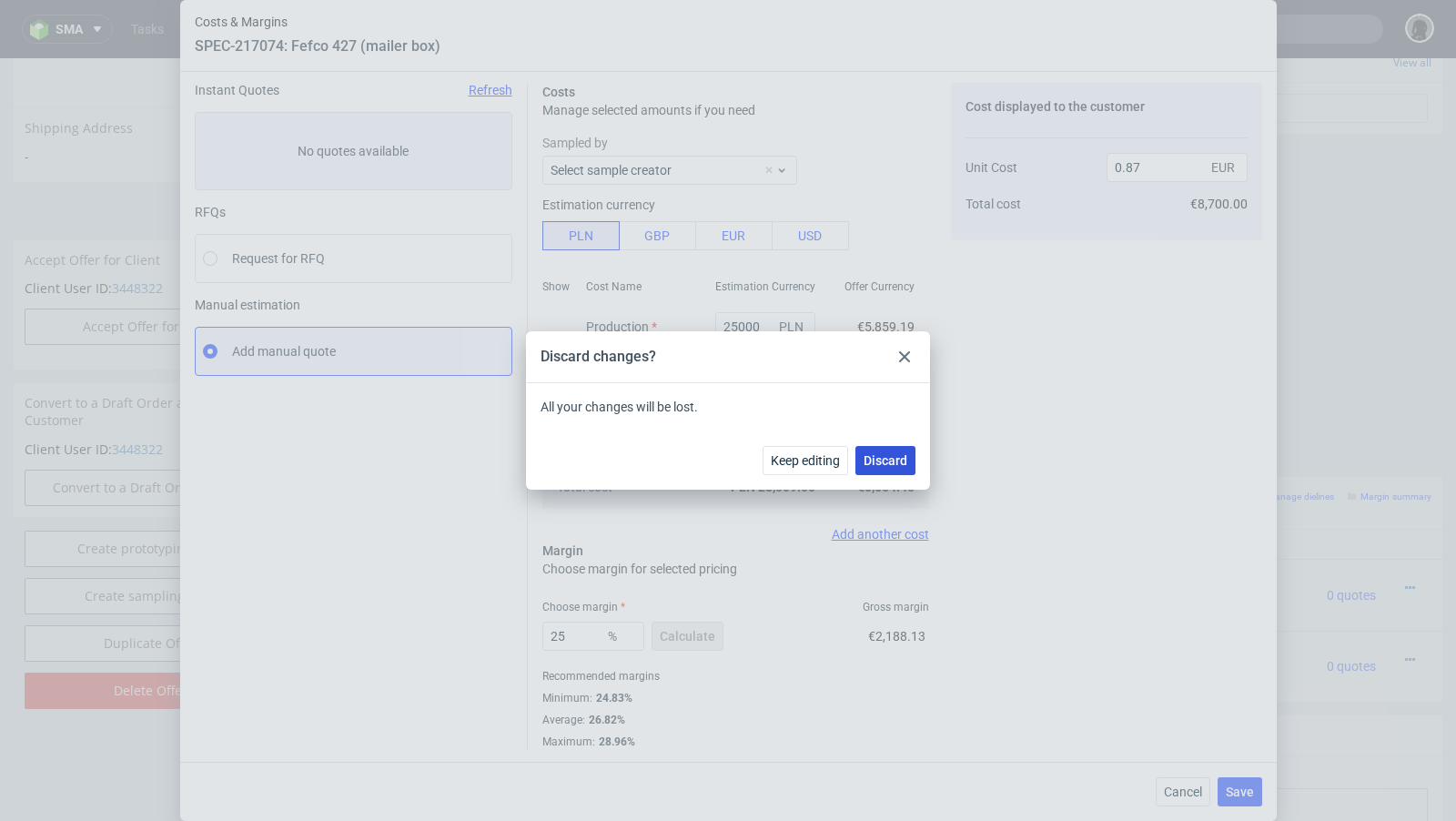
click at [904, 455] on span "Discard" at bounding box center [885, 461] width 43 height 13
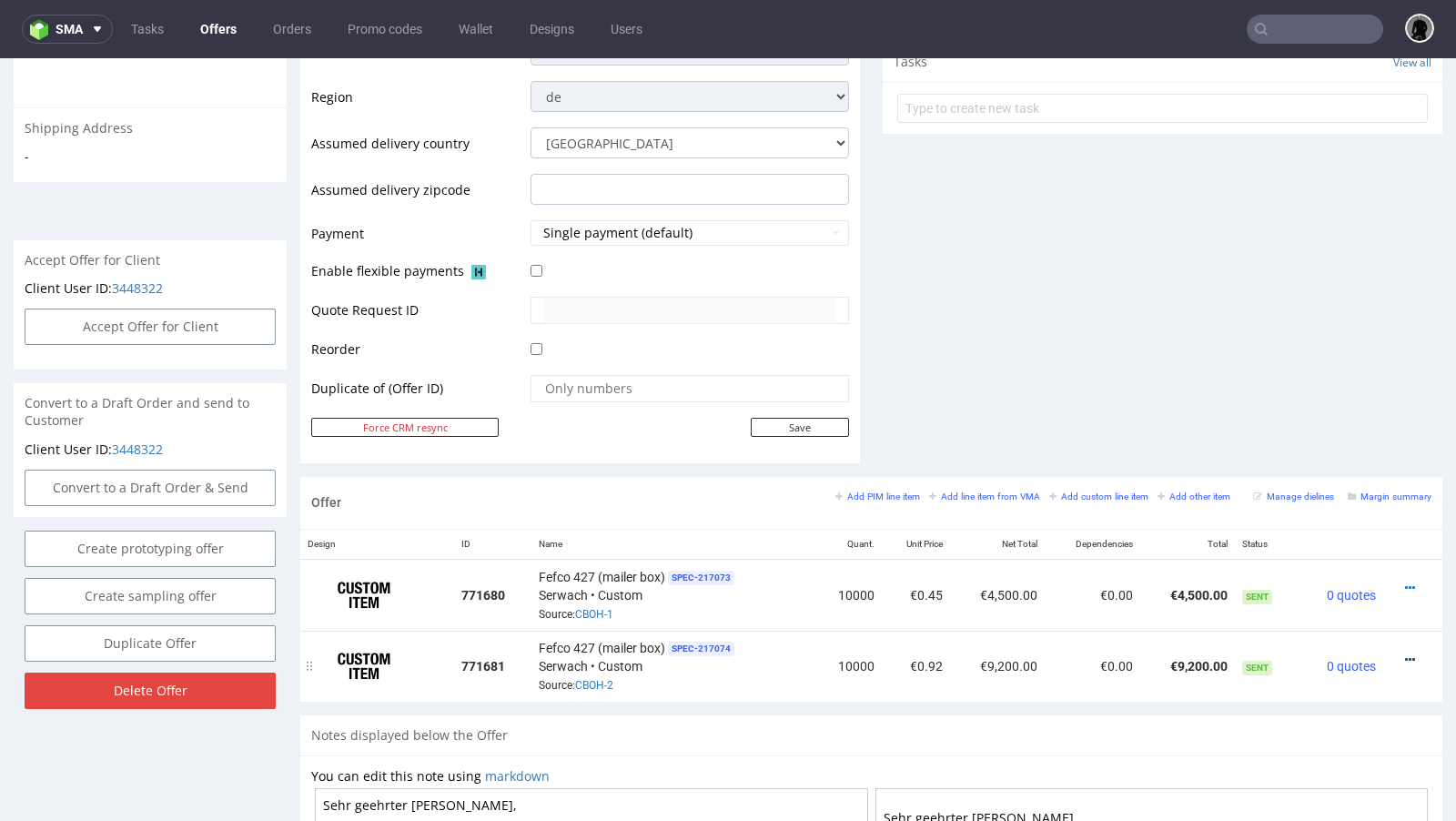
click at [1405, 654] on icon at bounding box center [1410, 660] width 10 height 13
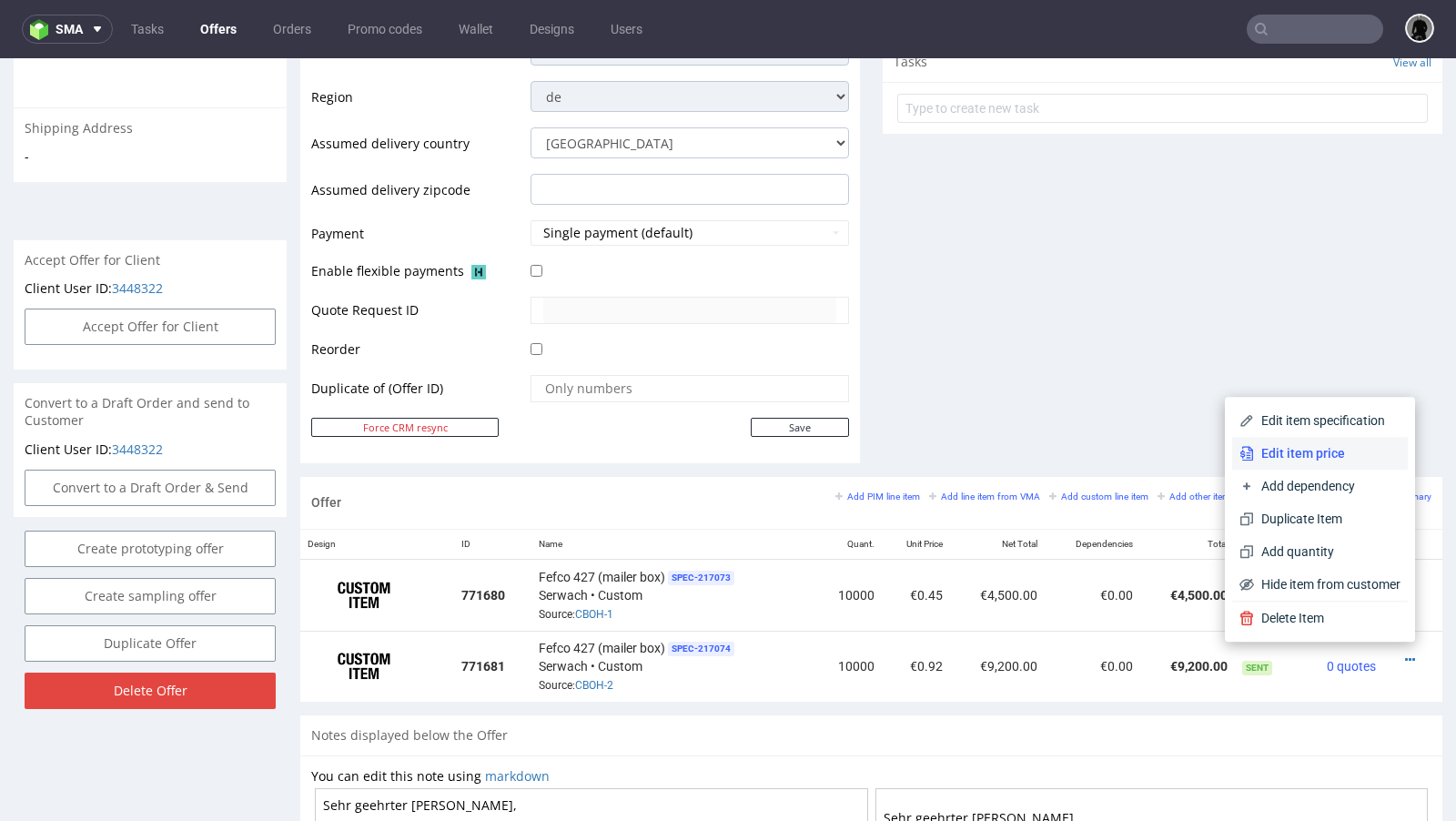
click at [1328, 454] on span "Edit item price" at bounding box center [1327, 454] width 147 height 18
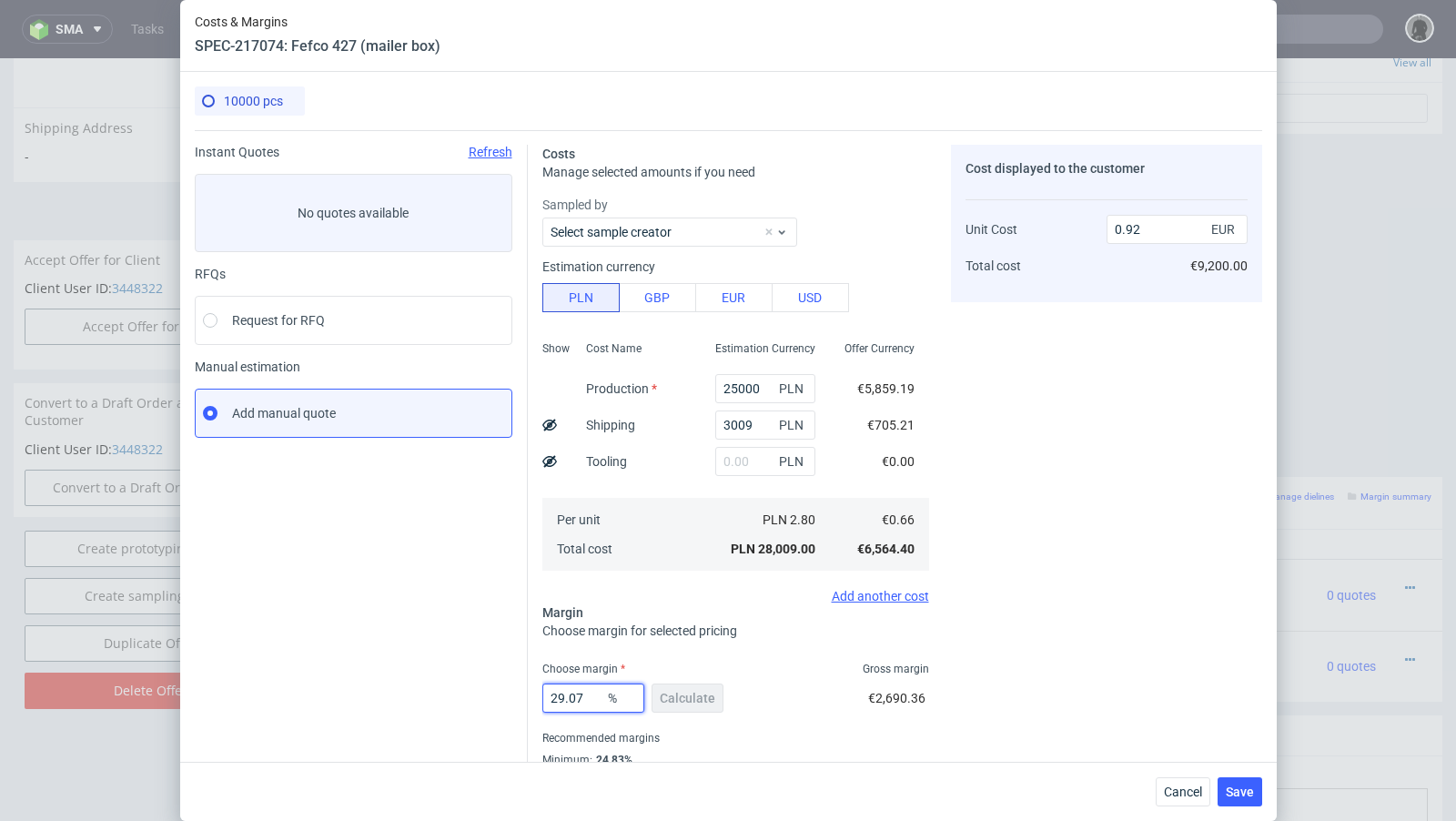
drag, startPoint x: 597, startPoint y: 695, endPoint x: 557, endPoint y: 695, distance: 40.0
click at [557, 695] on input "29.07" at bounding box center [593, 698] width 102 height 30
type input "25"
type input "0.87"
type input "25.5"
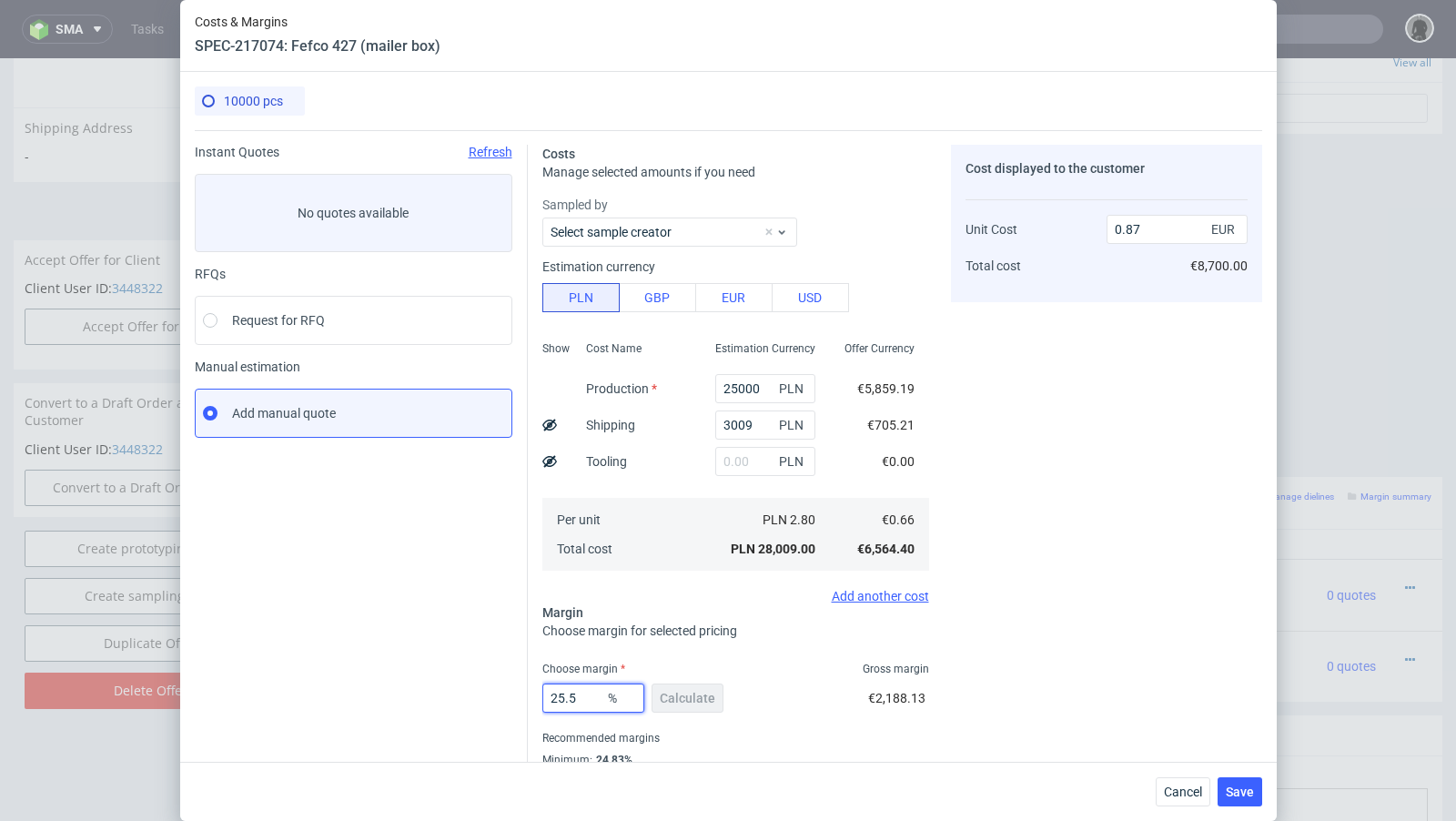
type input "0.88"
type input "25"
type input "0.87"
type input "25.09"
type input "0.88"
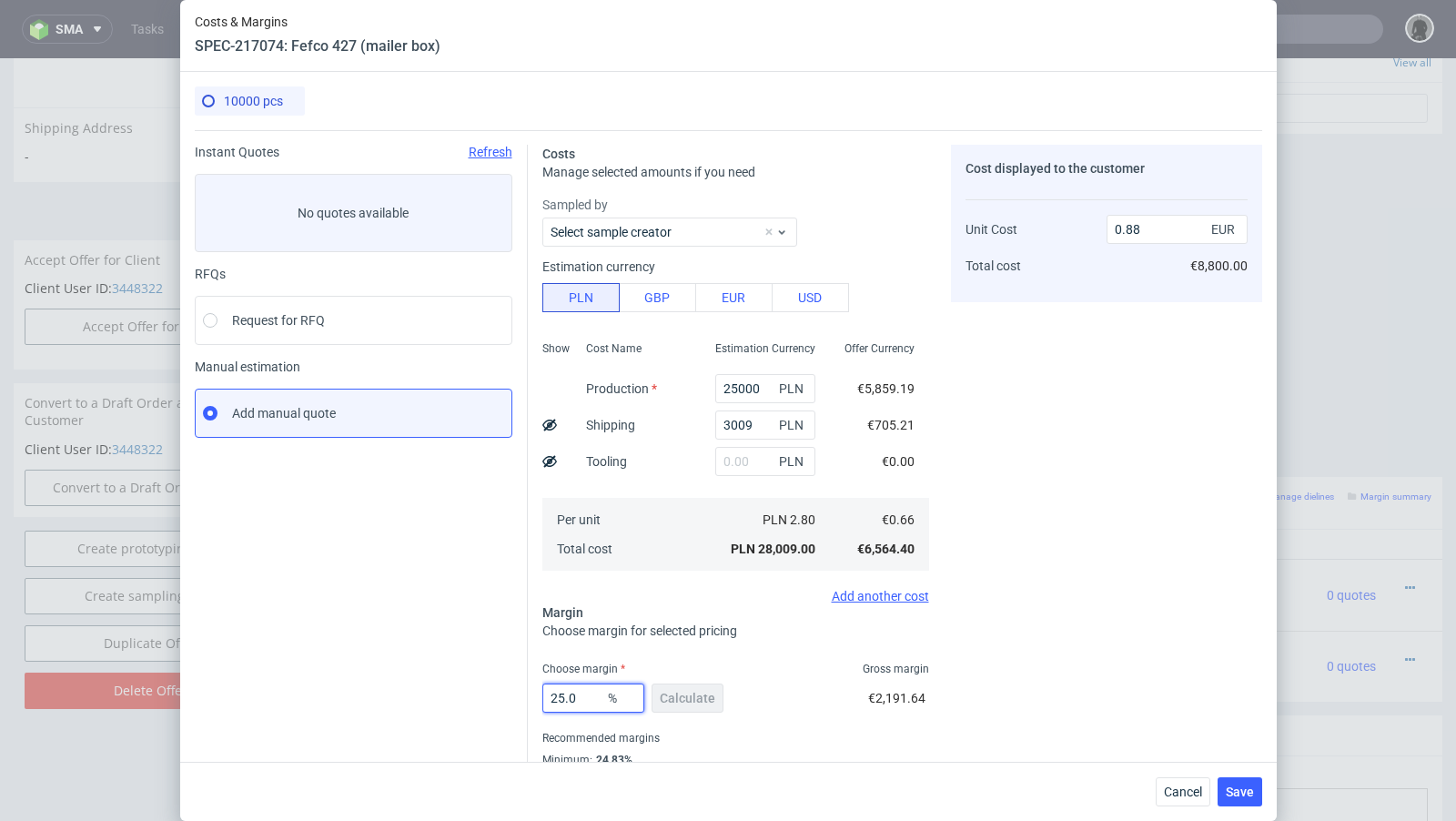
type input "25.02"
type input "0.87"
type input "25.02"
click at [468, 596] on div "Instant Quotes Refresh No quotes available RFQs Request for RFQ Manual estimati…" at bounding box center [361, 478] width 333 height 666
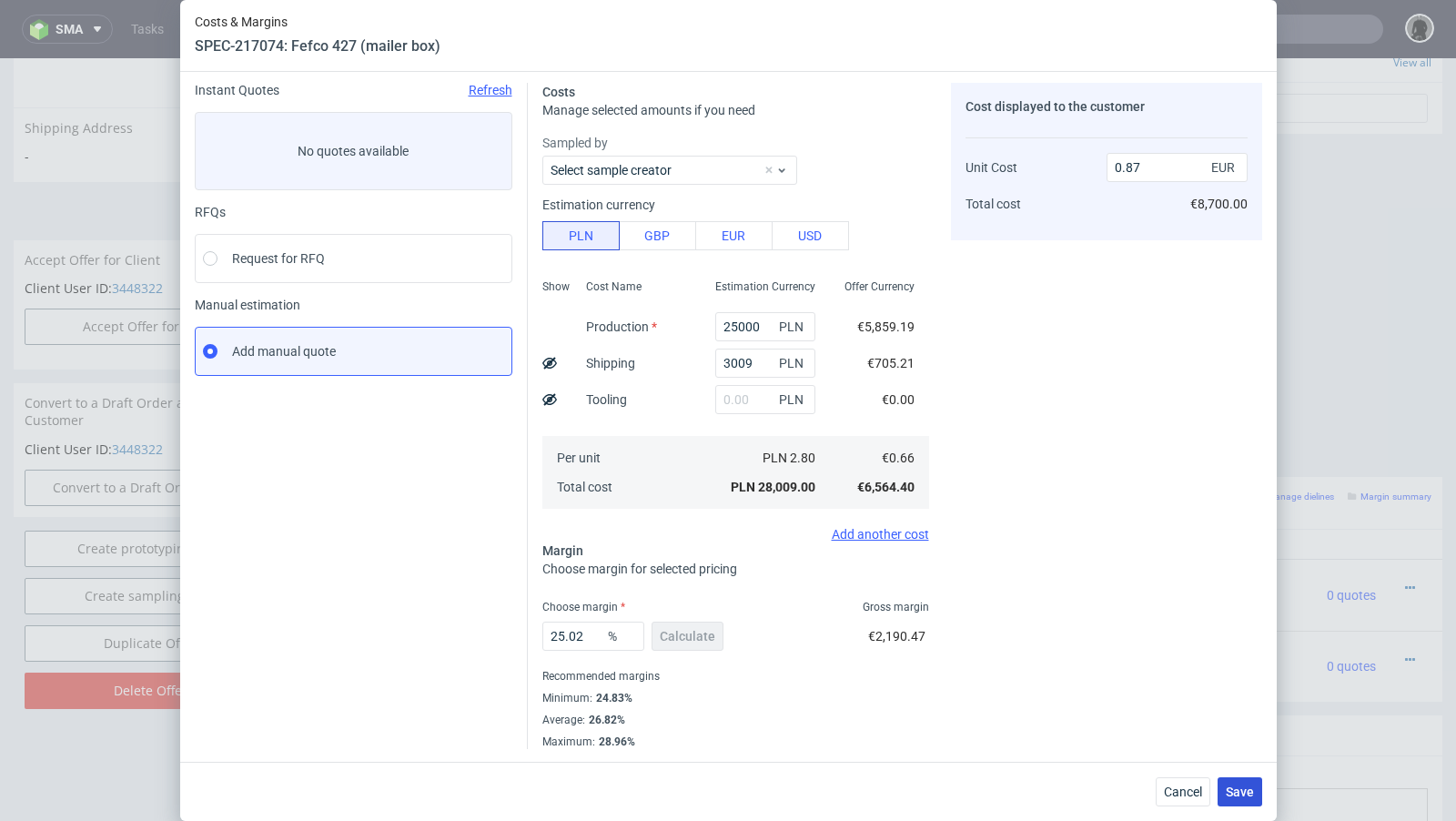
click at [1233, 786] on span "Save" at bounding box center [1240, 792] width 29 height 13
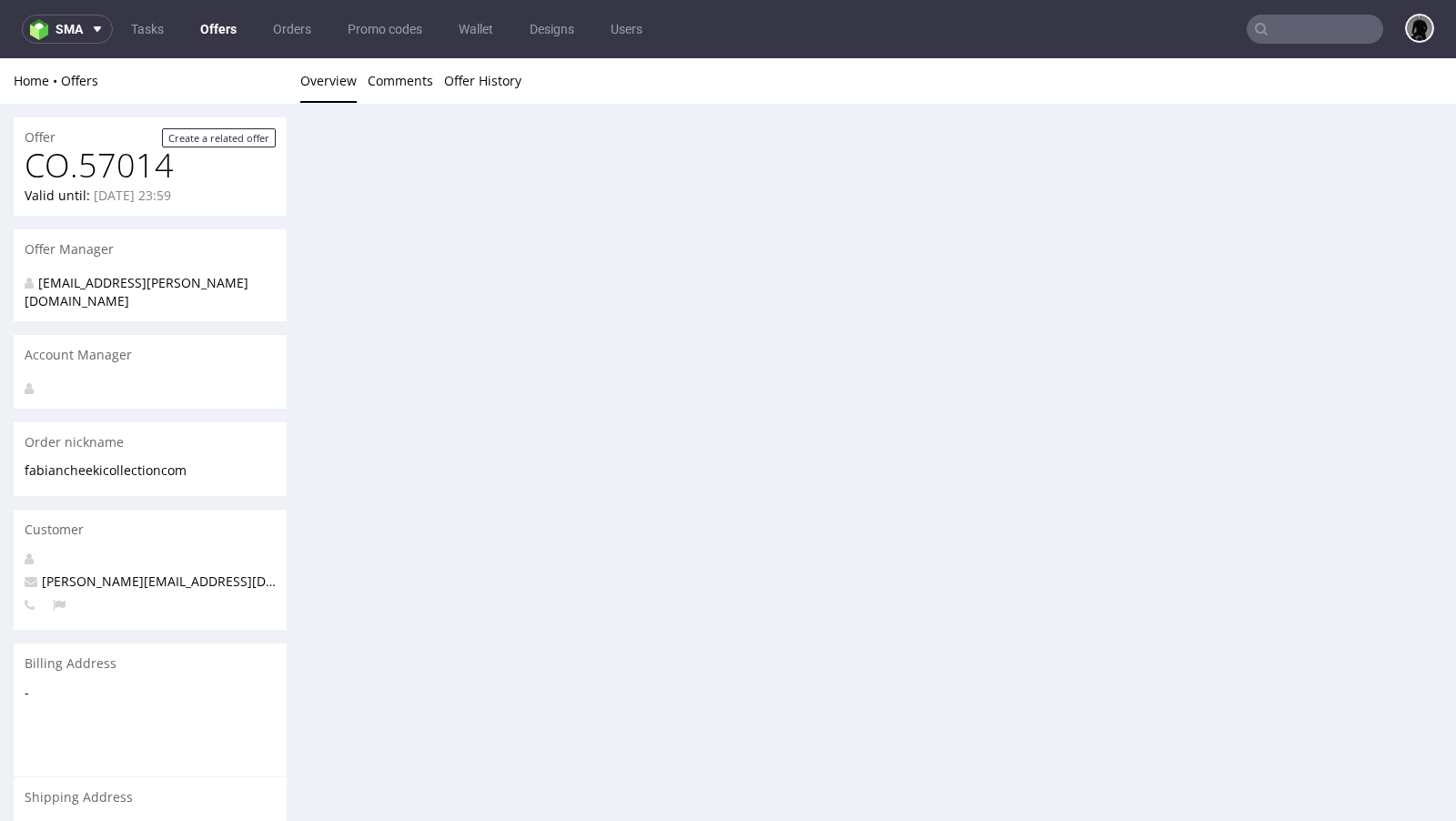
scroll to position [0, 0]
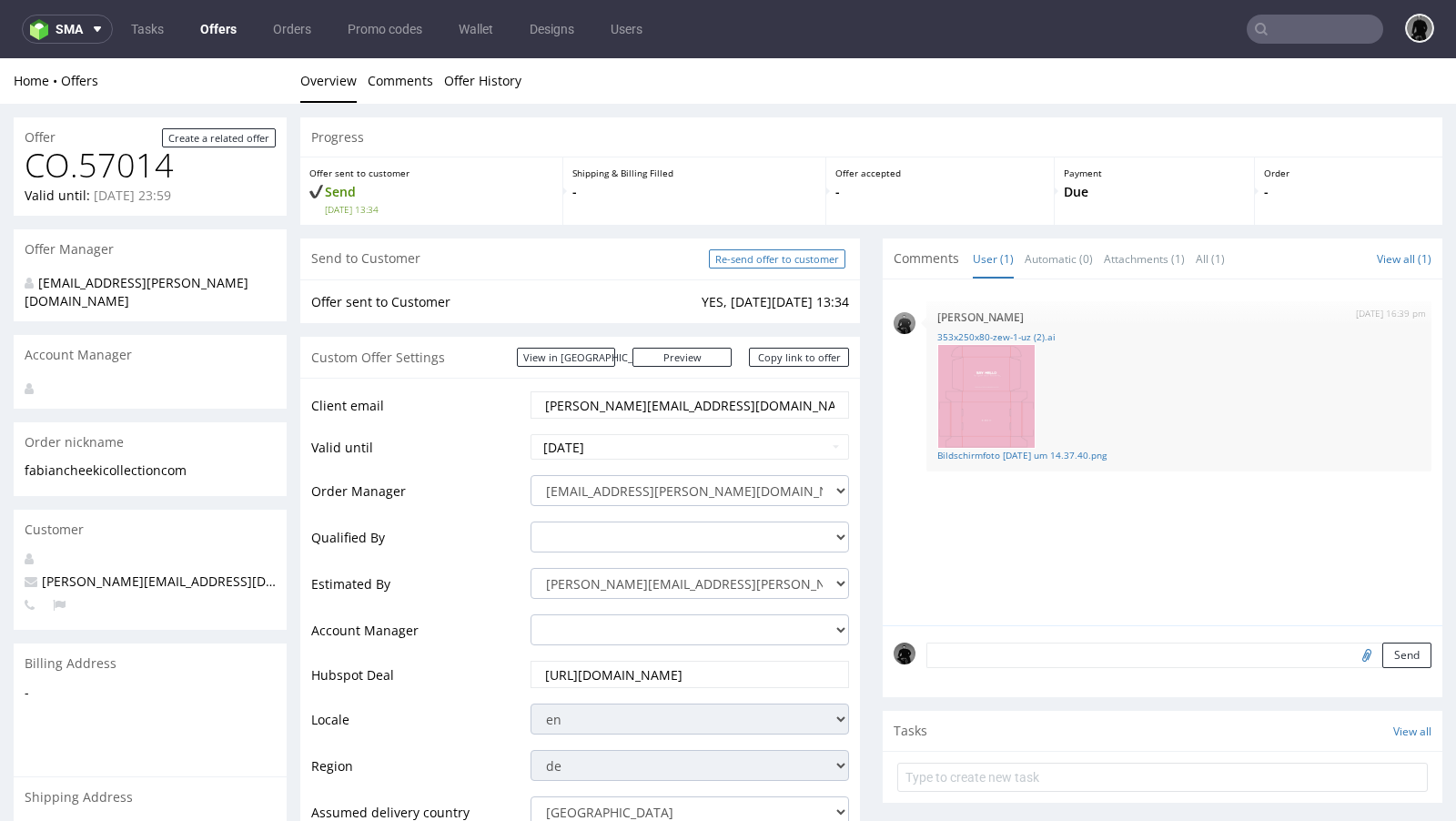
click at [767, 259] on input "Re-send offer to customer" at bounding box center [777, 258] width 136 height 19
type input "In progress..."
click at [219, 37] on link "Offers" at bounding box center [218, 30] width 58 height 30
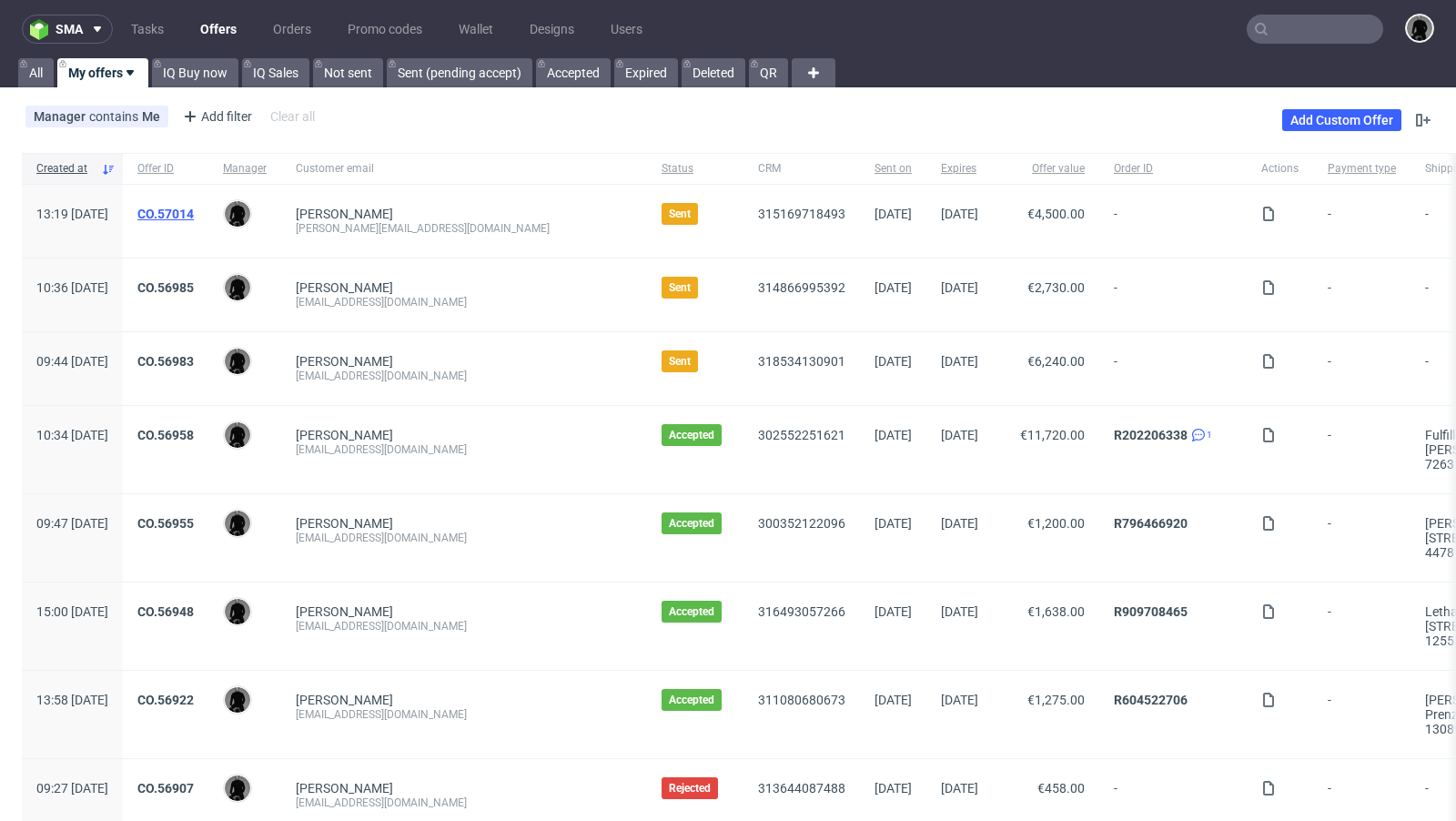
click at [194, 215] on link "CO.57014" at bounding box center [165, 214] width 56 height 15
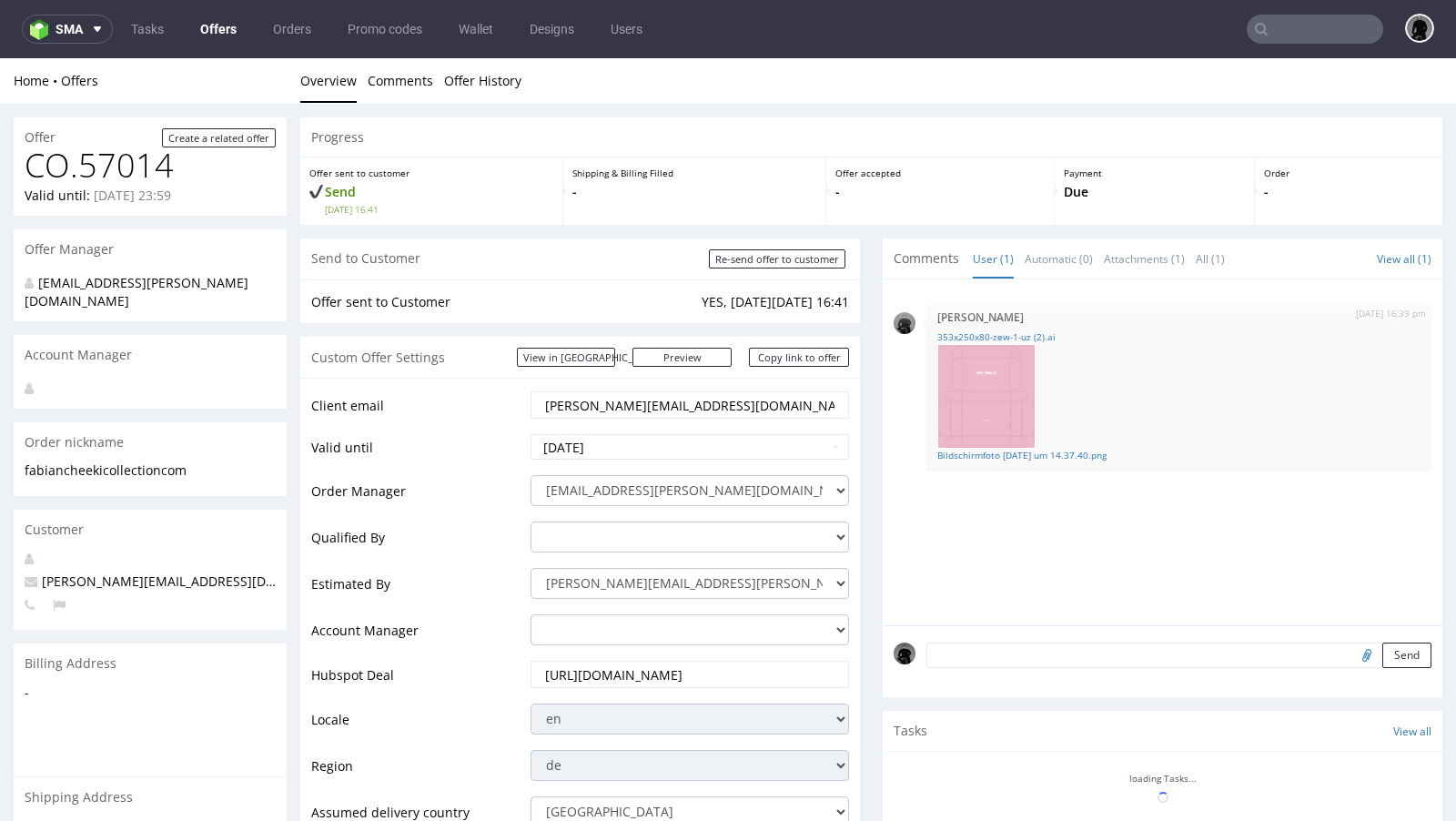
scroll to position [685, 0]
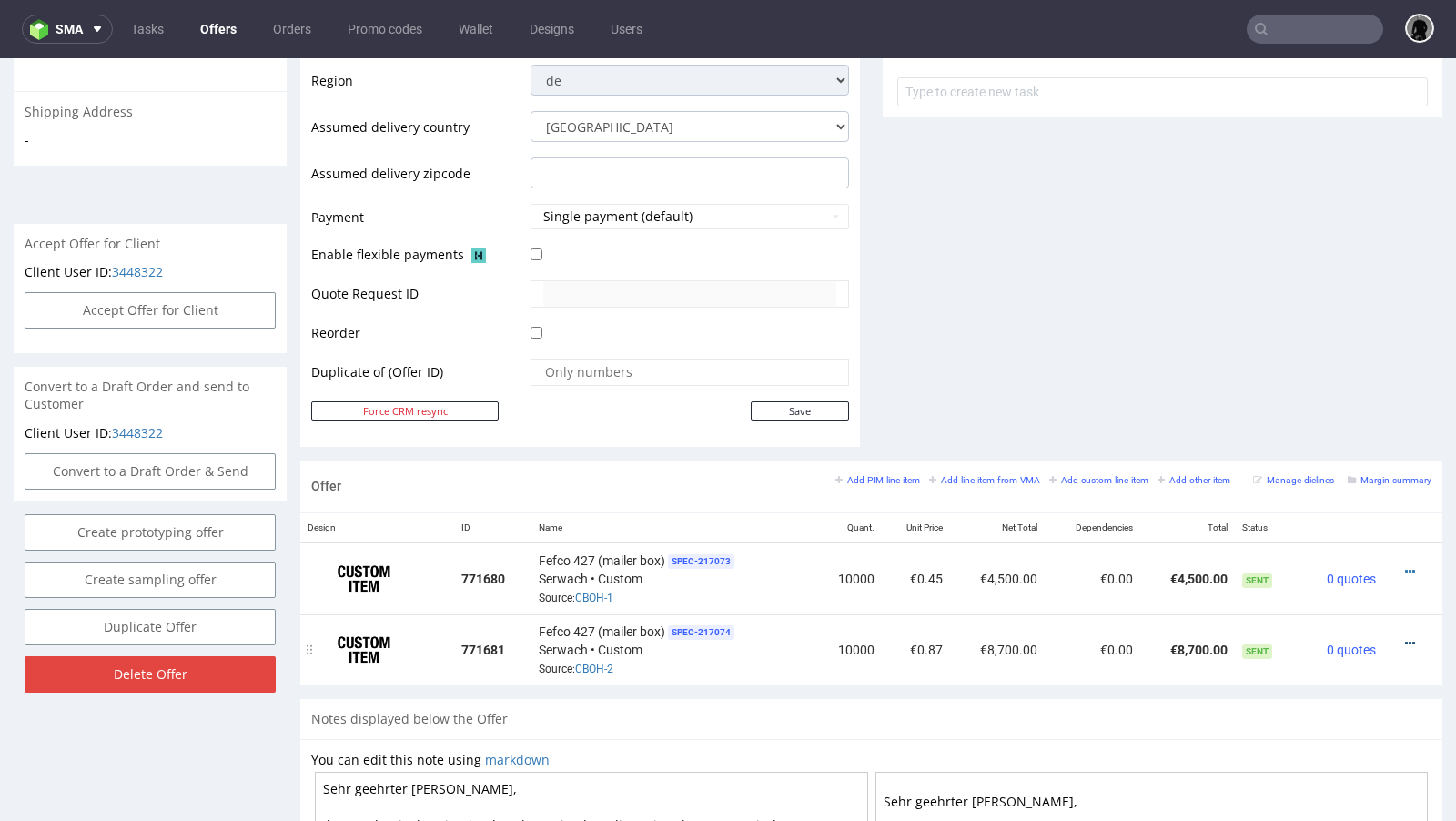
click at [1405, 637] on icon at bounding box center [1410, 644] width 10 height 13
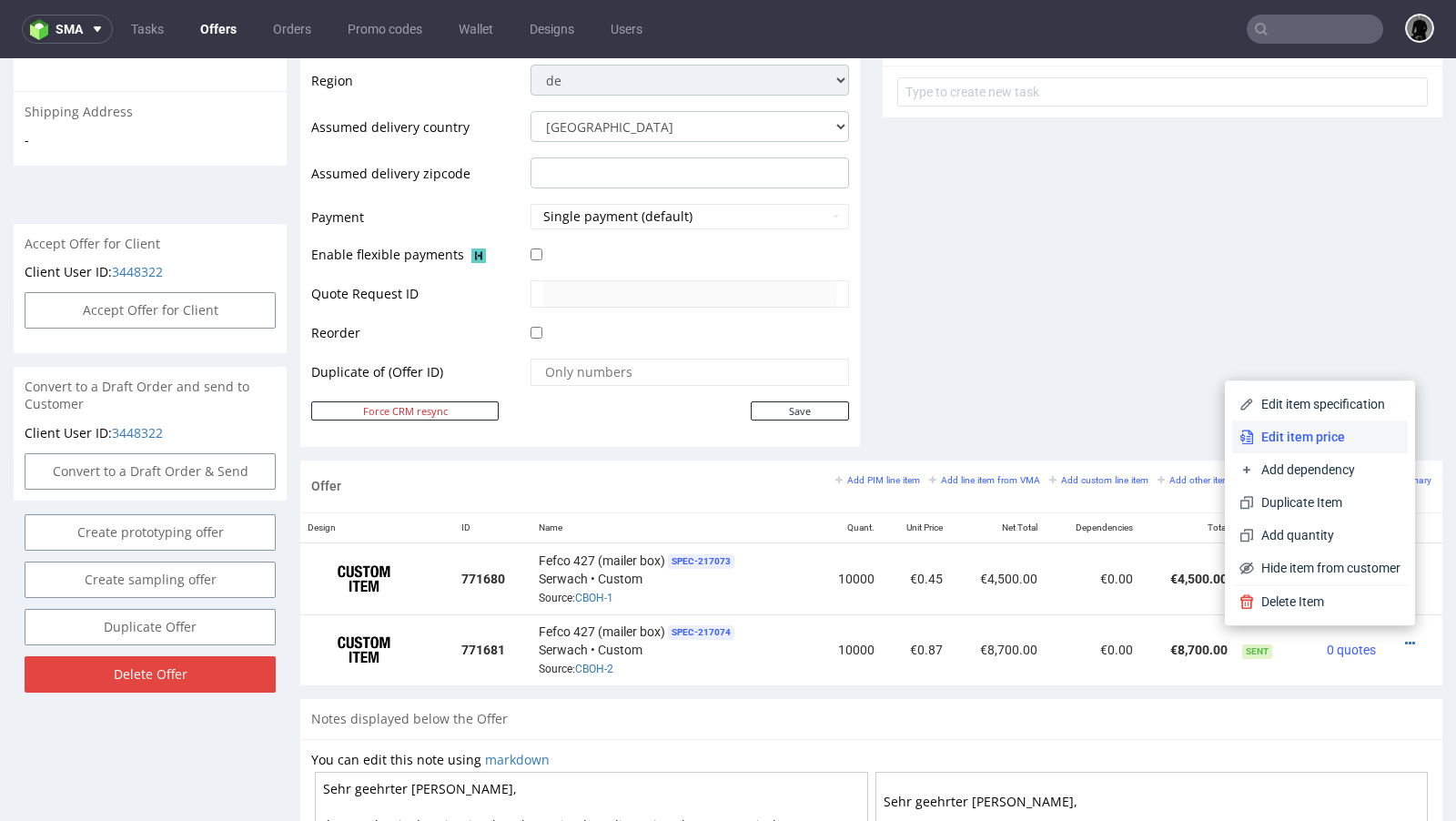
click at [1330, 436] on span "Edit item price" at bounding box center [1327, 437] width 147 height 18
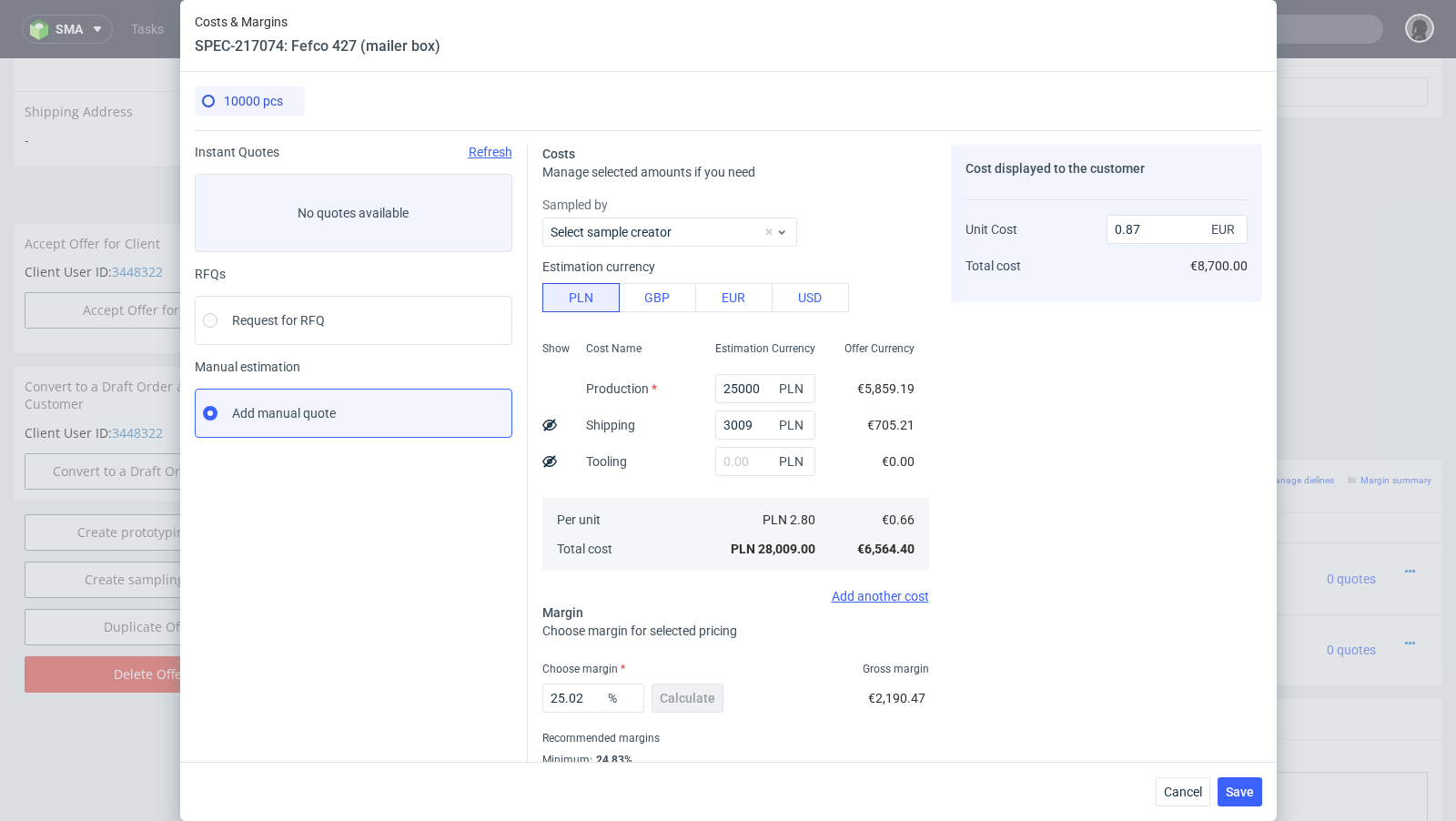
scroll to position [62, 0]
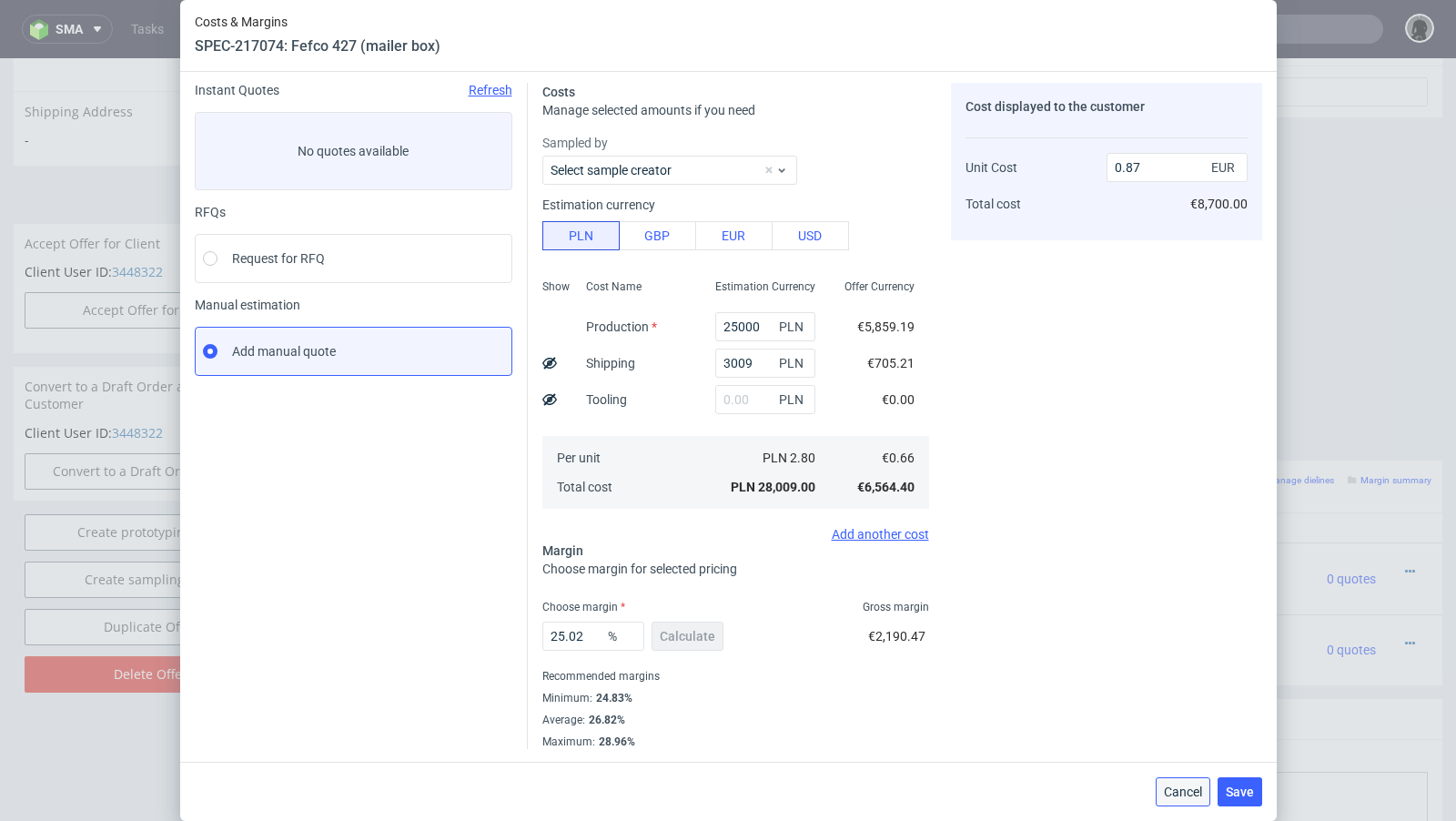
click at [1188, 794] on span "Cancel" at bounding box center [1182, 792] width 38 height 13
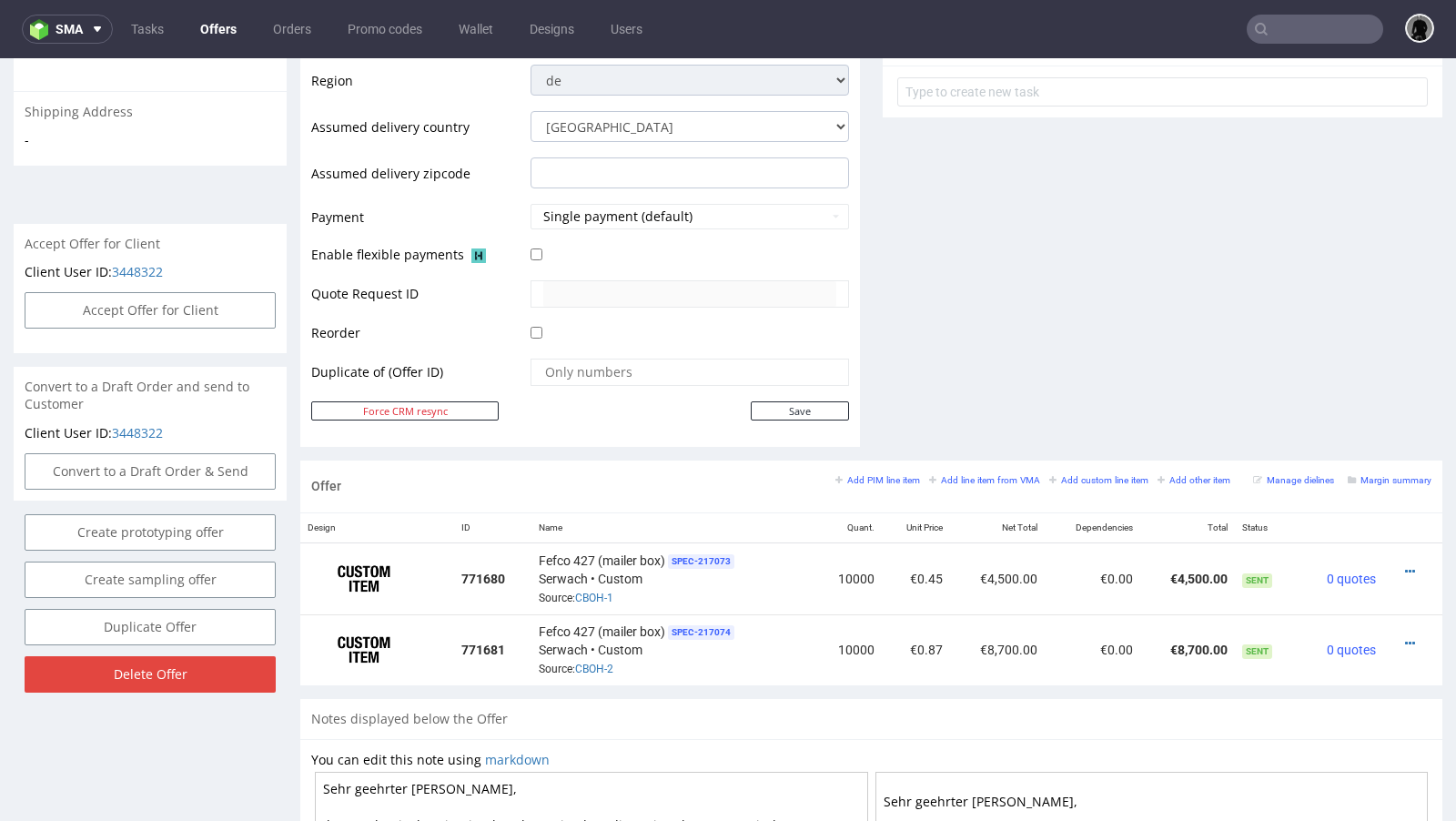
click at [208, 23] on link "Offers" at bounding box center [218, 30] width 58 height 30
